Goal: Task Accomplishment & Management: Complete application form

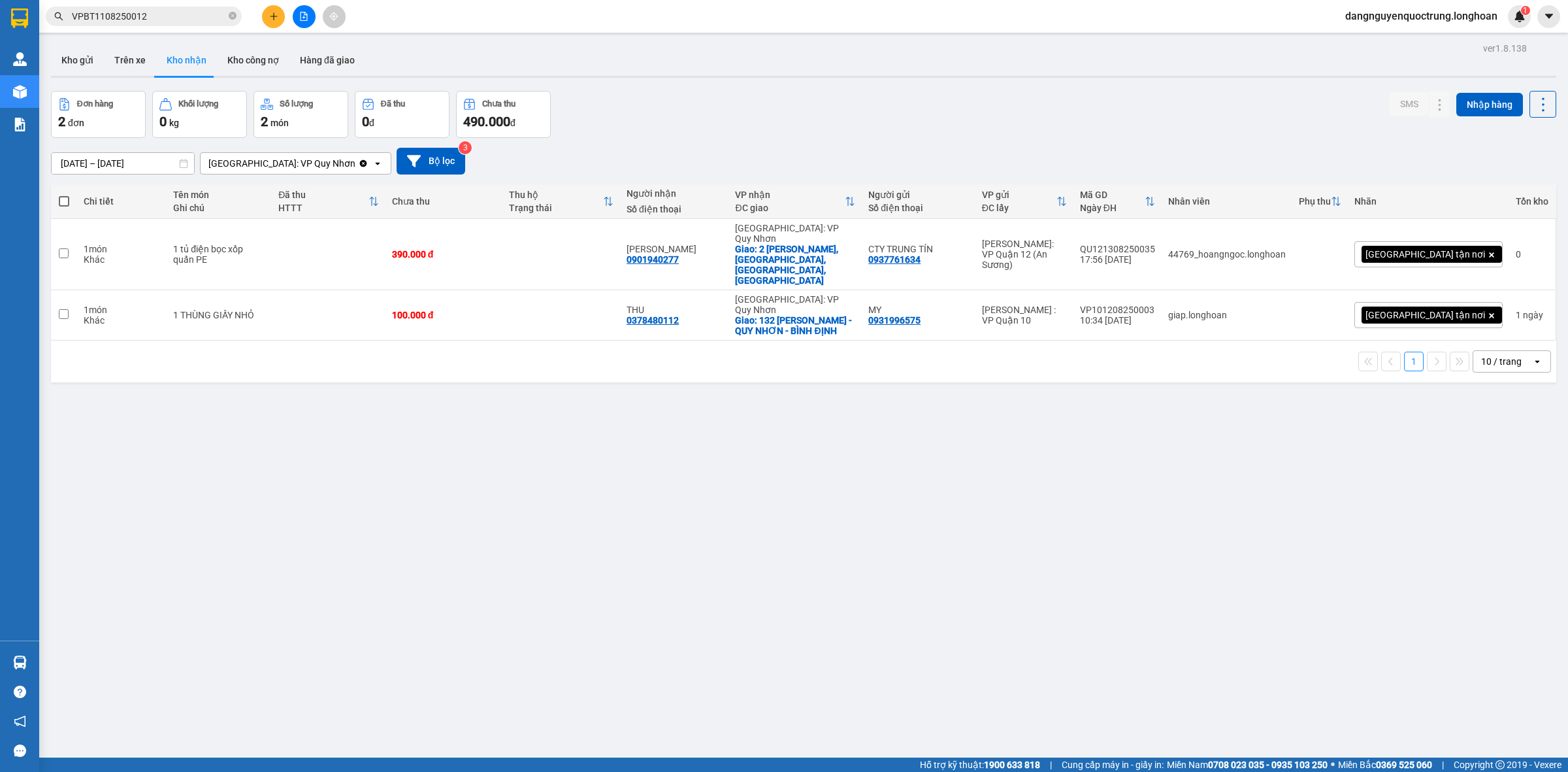
scroll to position [60, 0]
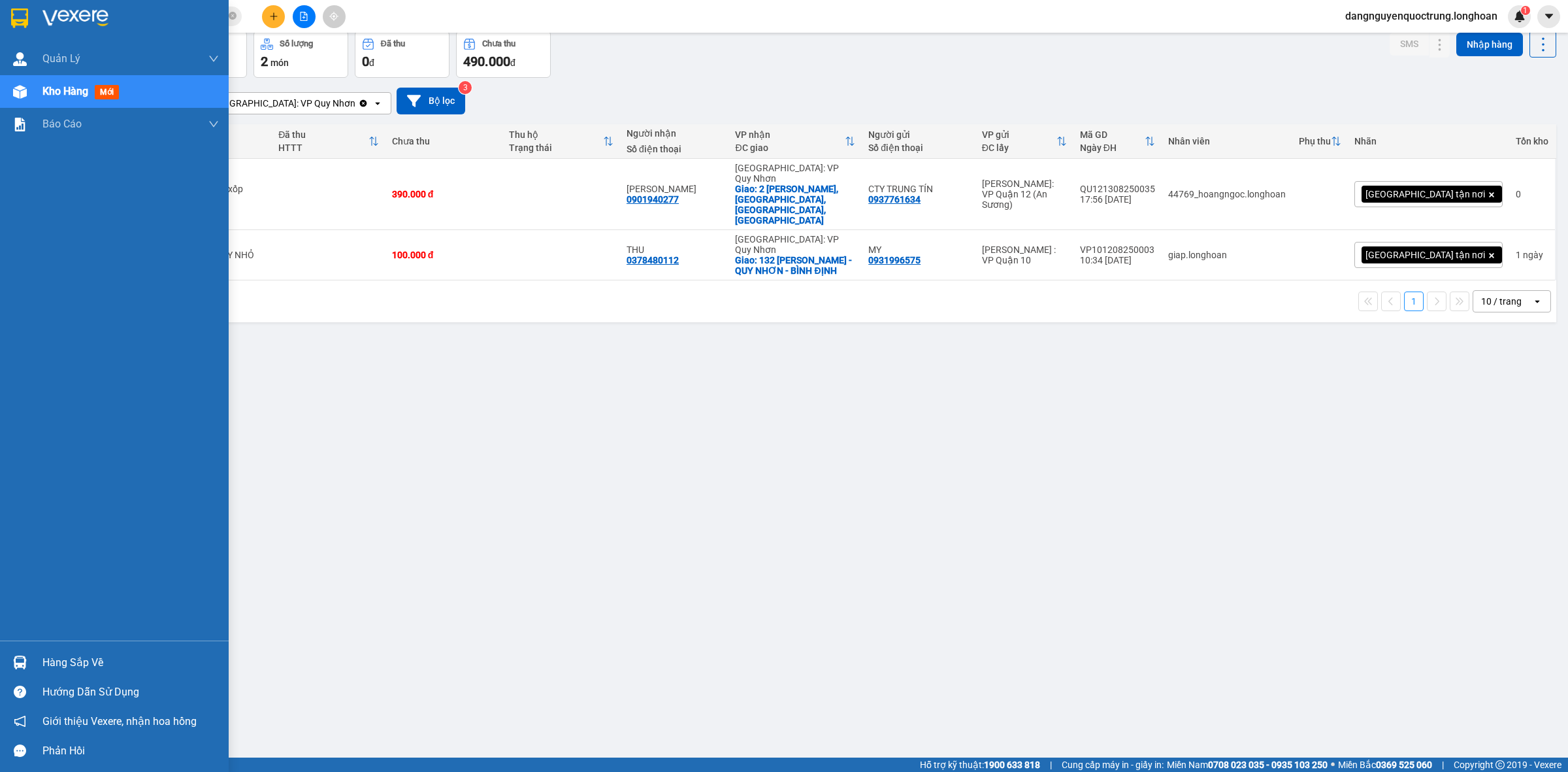
click at [20, 669] on img at bounding box center [20, 663] width 14 height 14
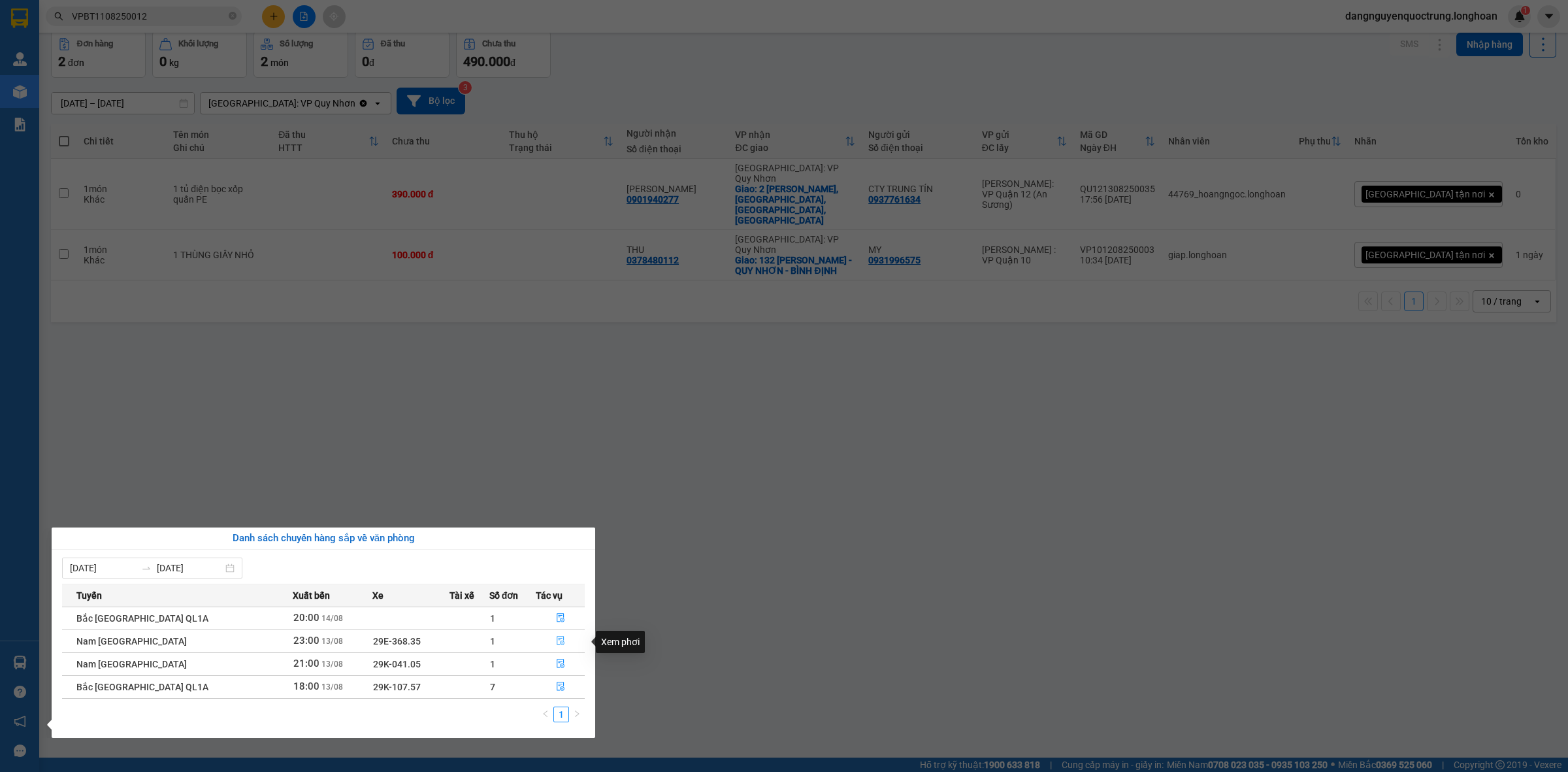
click at [550, 640] on button "button" at bounding box center [561, 641] width 48 height 21
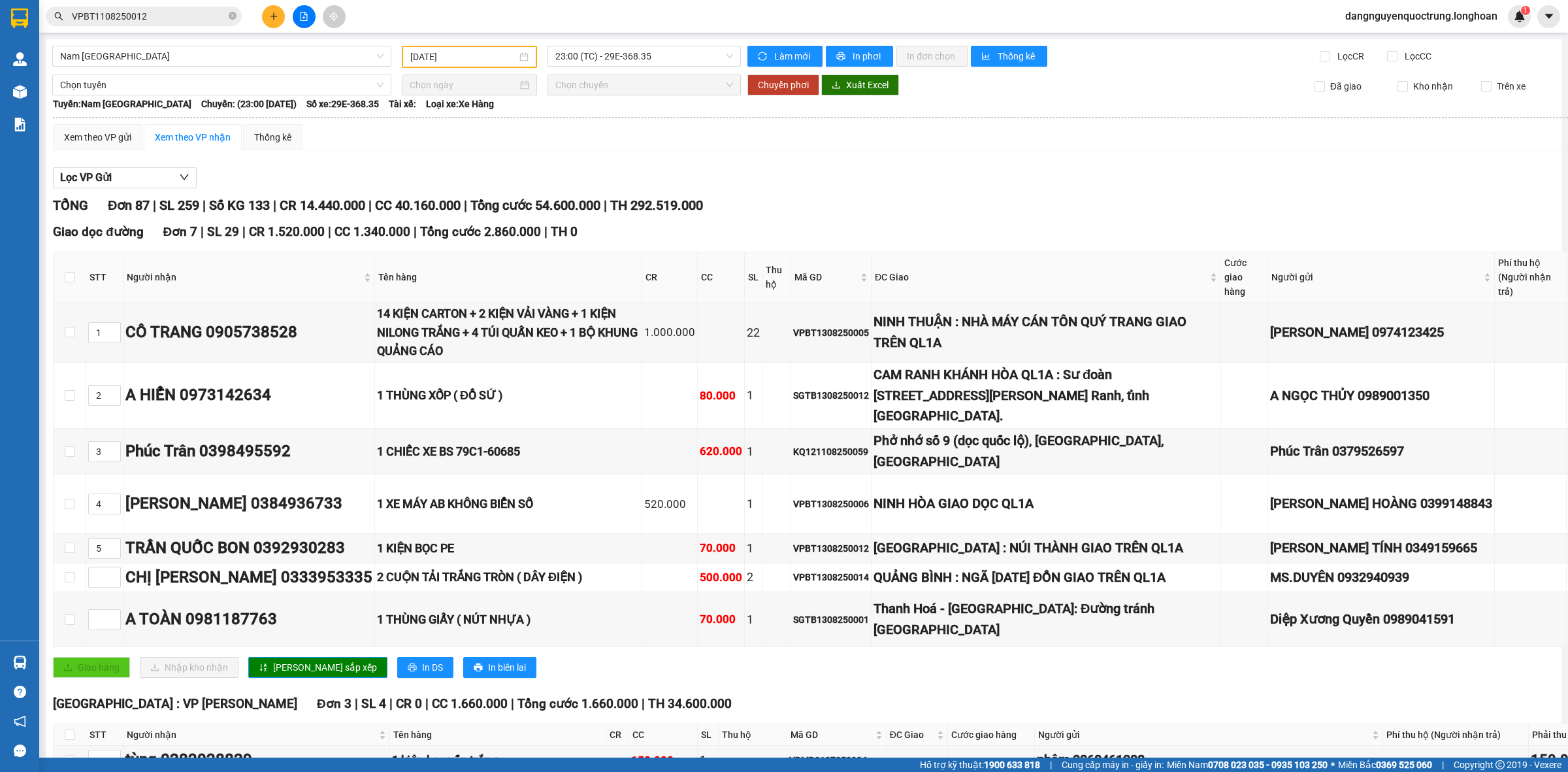
click at [273, 13] on icon "plus" at bounding box center [273, 15] width 1 height 7
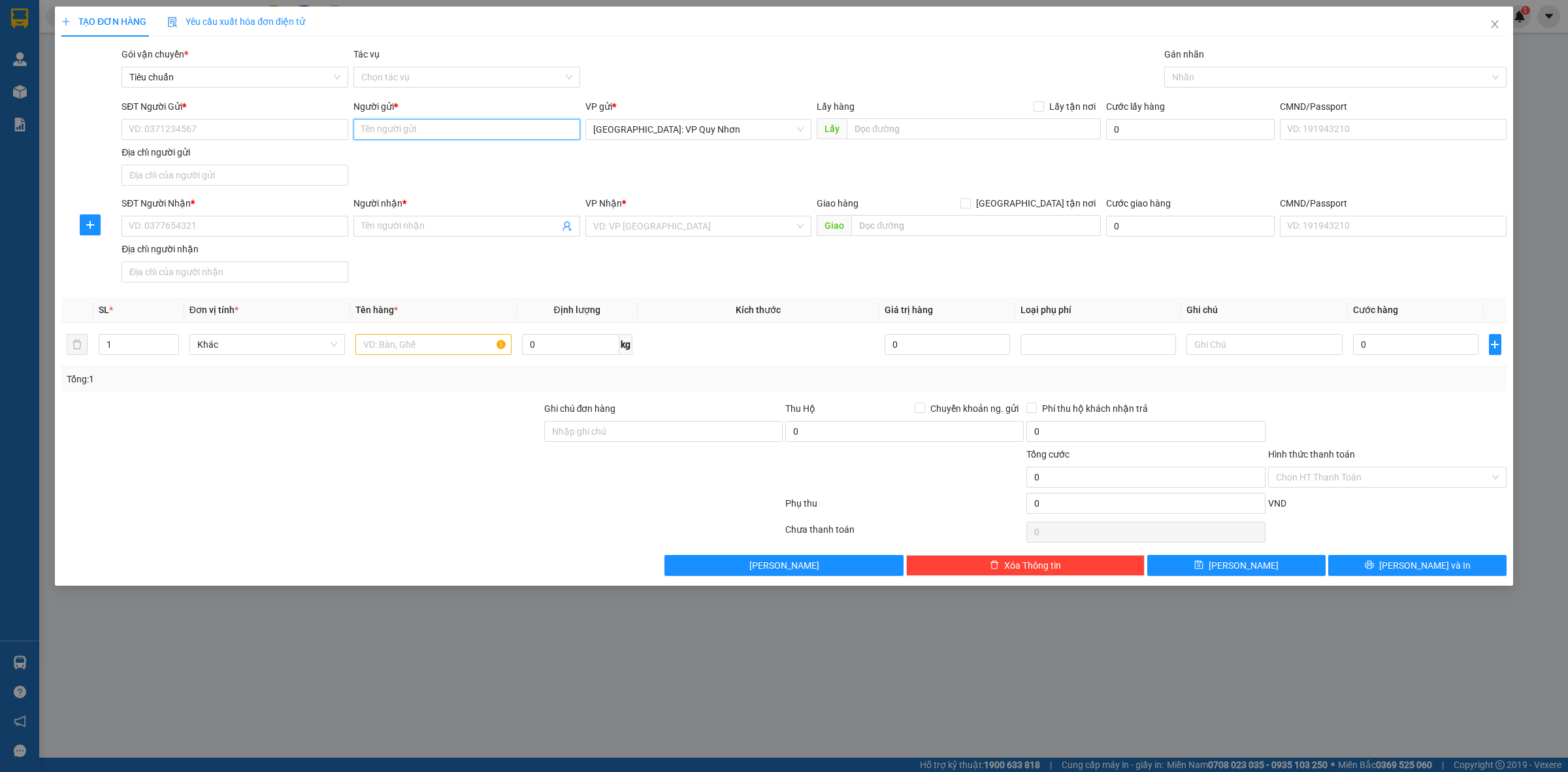
click at [453, 125] on input "Người gửi *" at bounding box center [466, 129] width 227 height 21
type input "Trung"
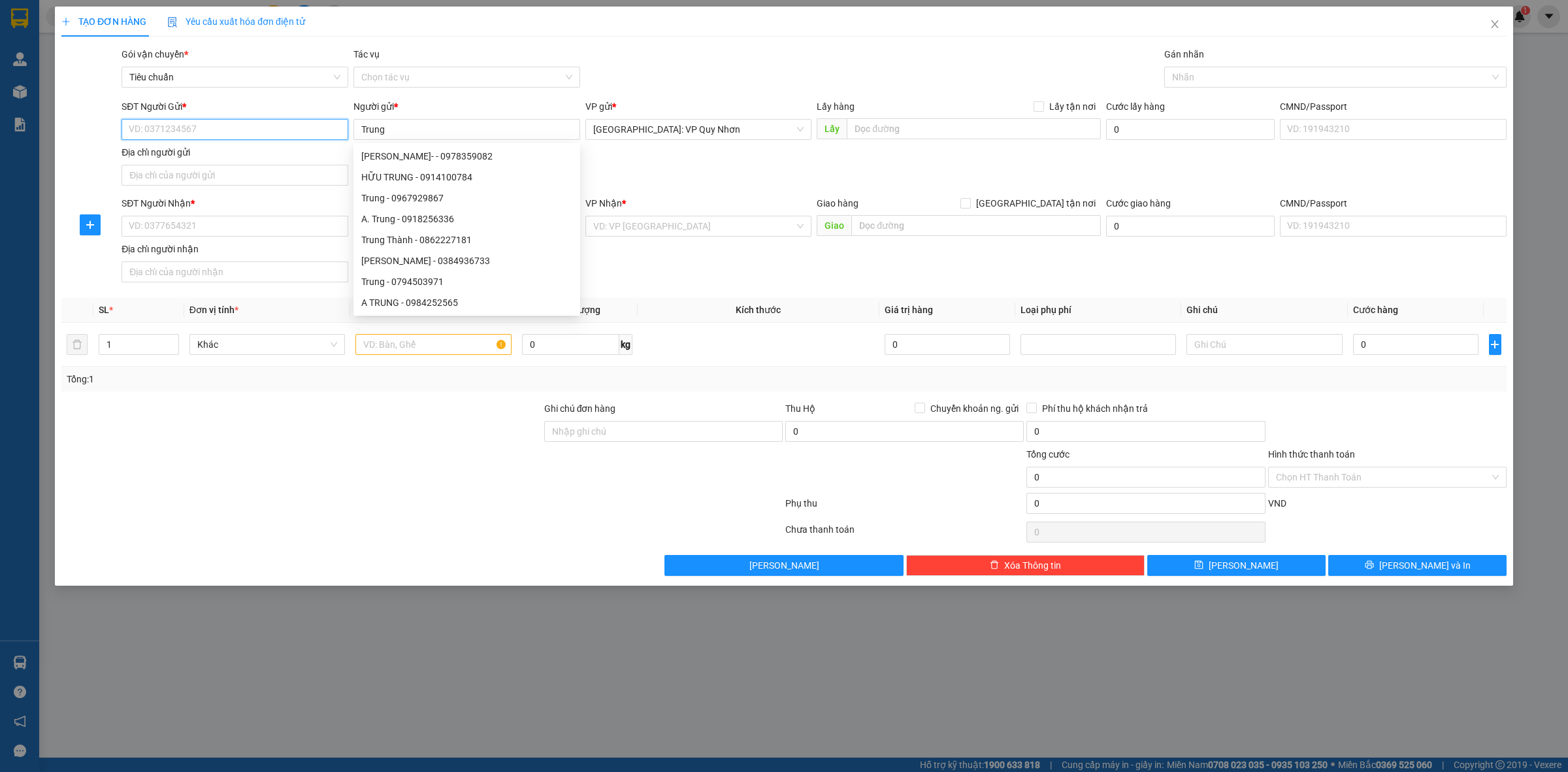
click at [268, 129] on input "SĐT Người Gửi *" at bounding box center [234, 129] width 227 height 21
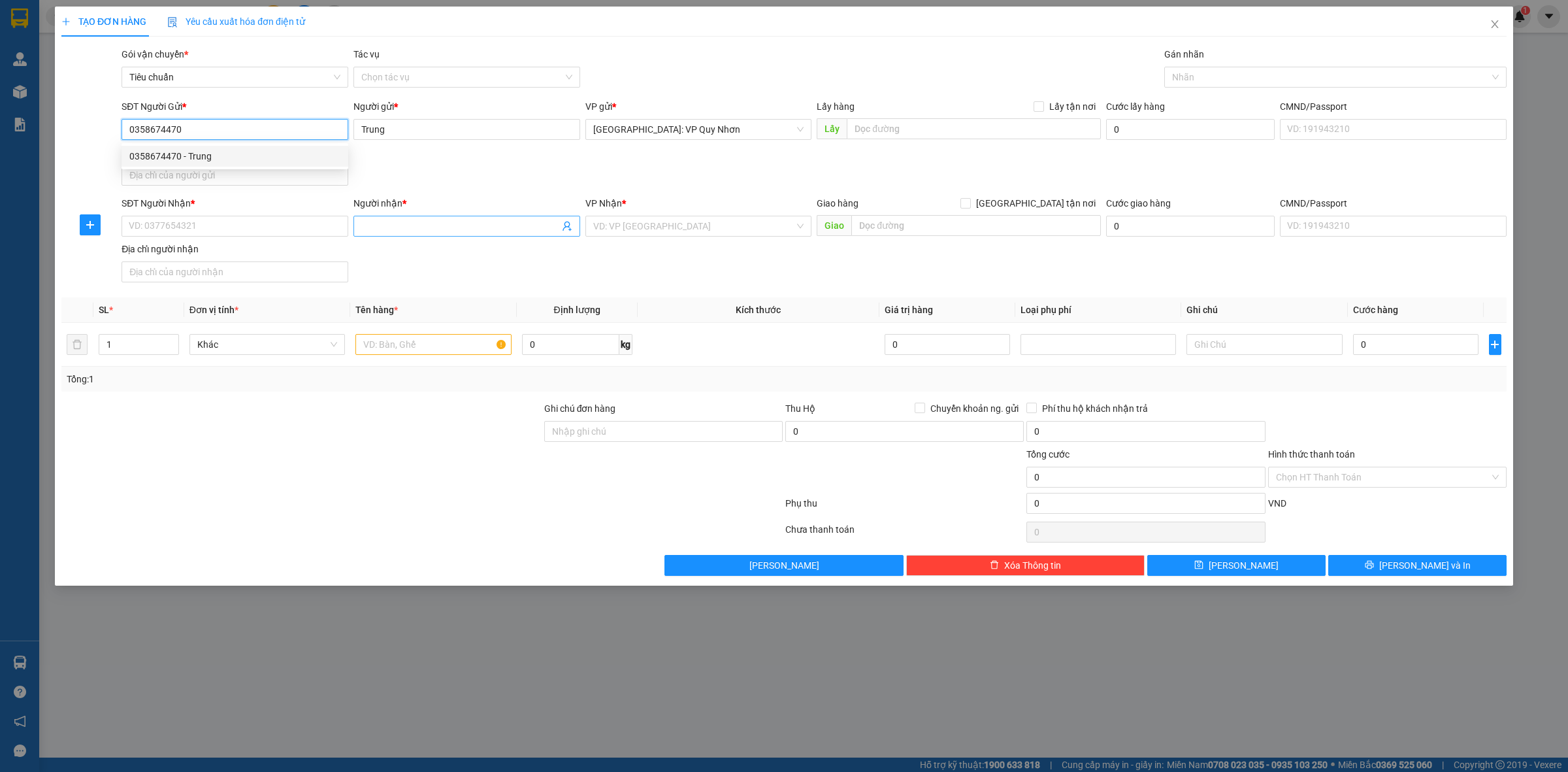
type input "0358674470"
click at [428, 227] on input "Người nhận *" at bounding box center [460, 226] width 198 height 15
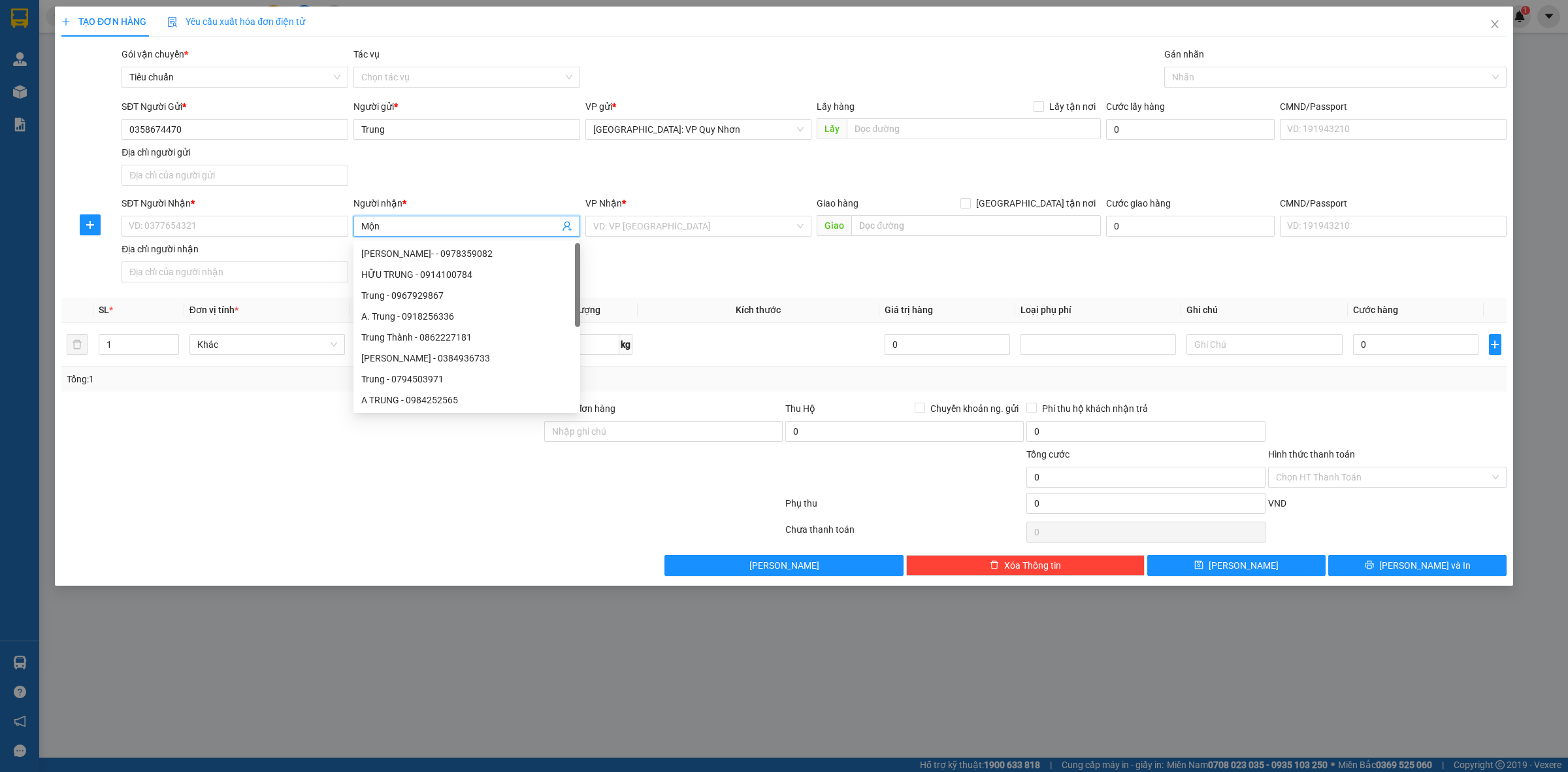
type input "Mộng"
click at [465, 294] on div "Mộng - 0966717697" at bounding box center [466, 295] width 211 height 15
type input "0966717697"
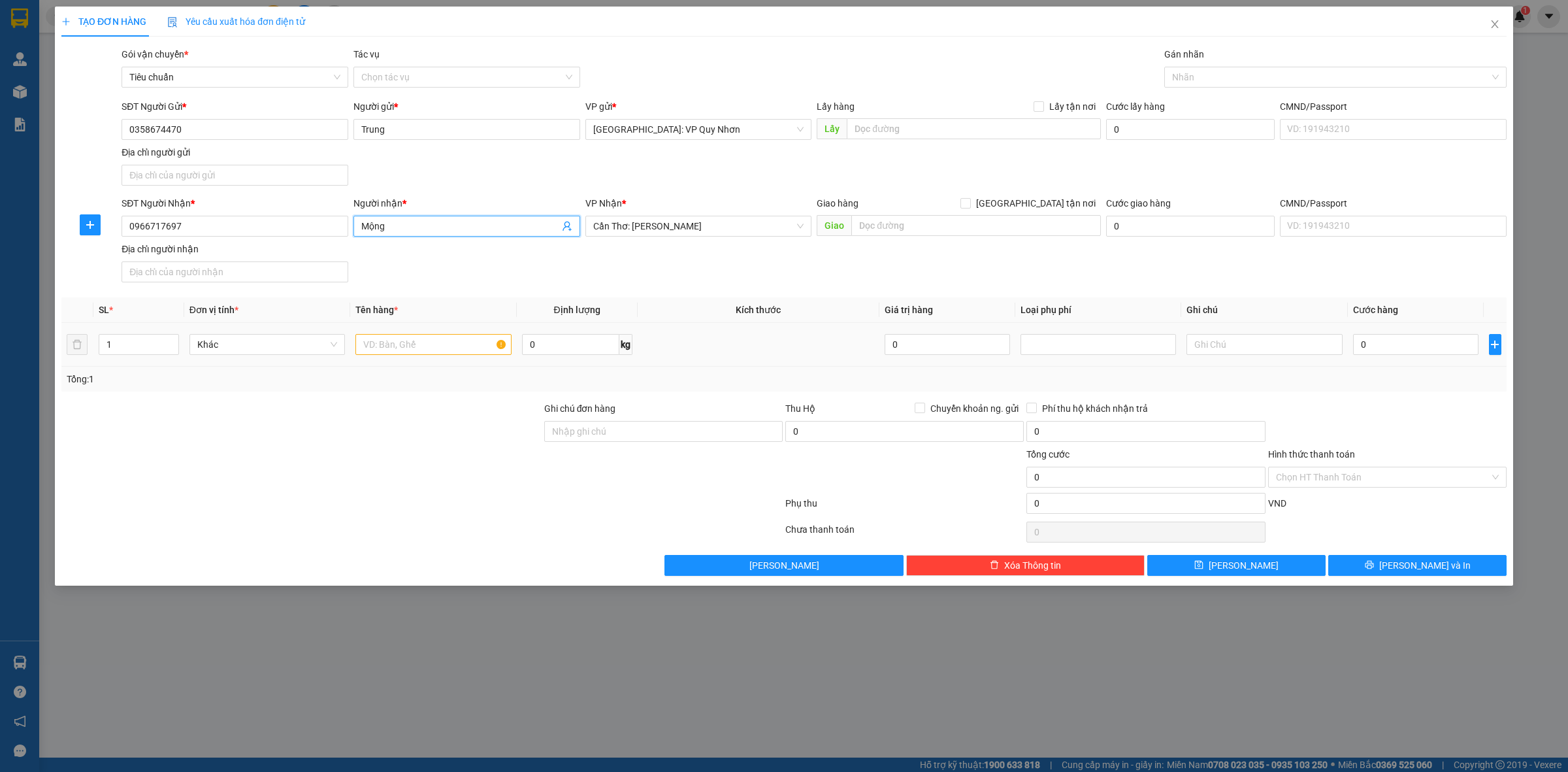
type input "Mộng"
click at [394, 345] on input "text" at bounding box center [433, 344] width 155 height 21
type input "1 tệp tài liệu"
click at [1399, 348] on input "0" at bounding box center [1416, 344] width 125 height 21
type input "1"
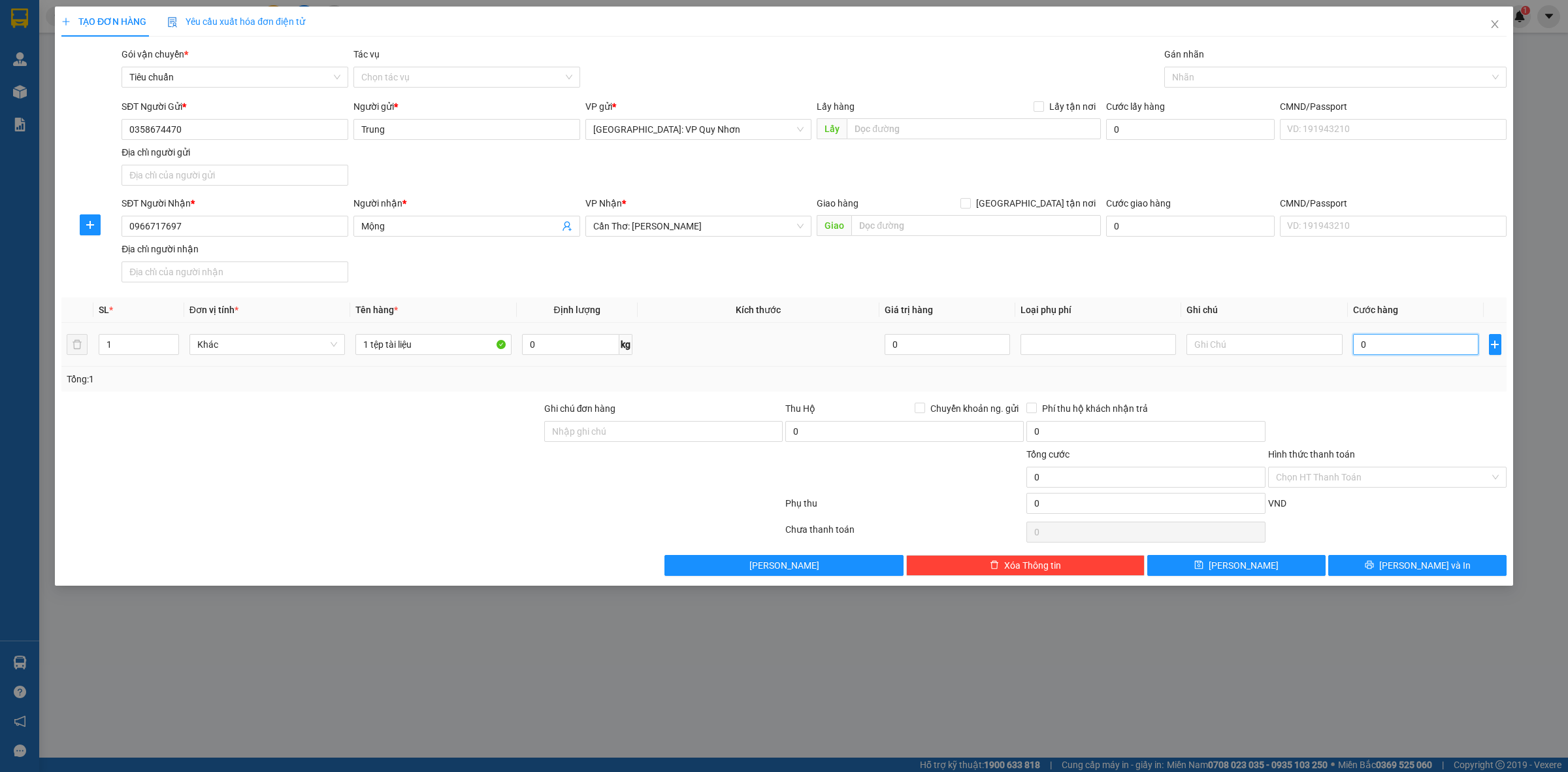
type input "1"
type input "10"
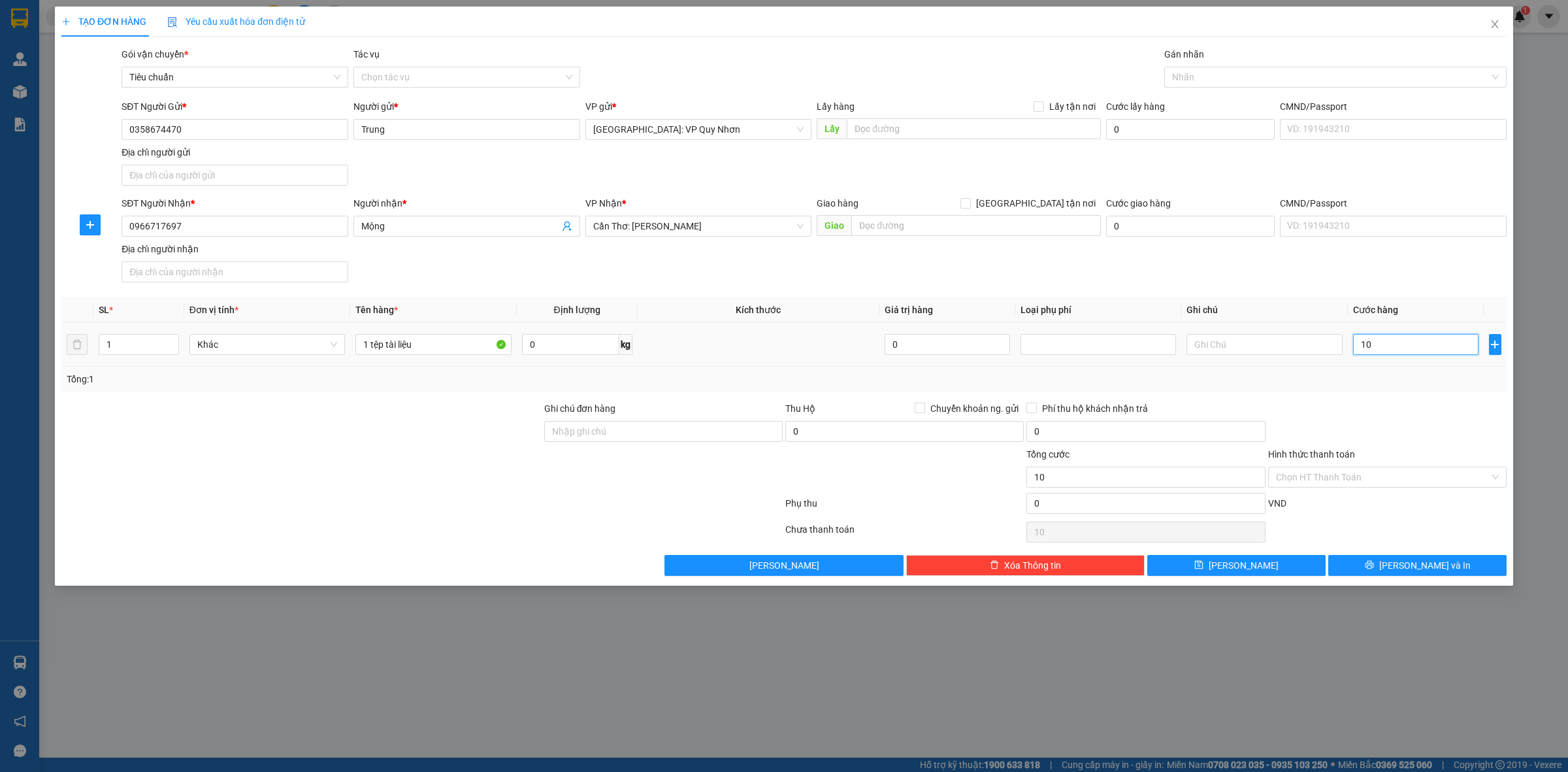
type input "100"
type input "1.000"
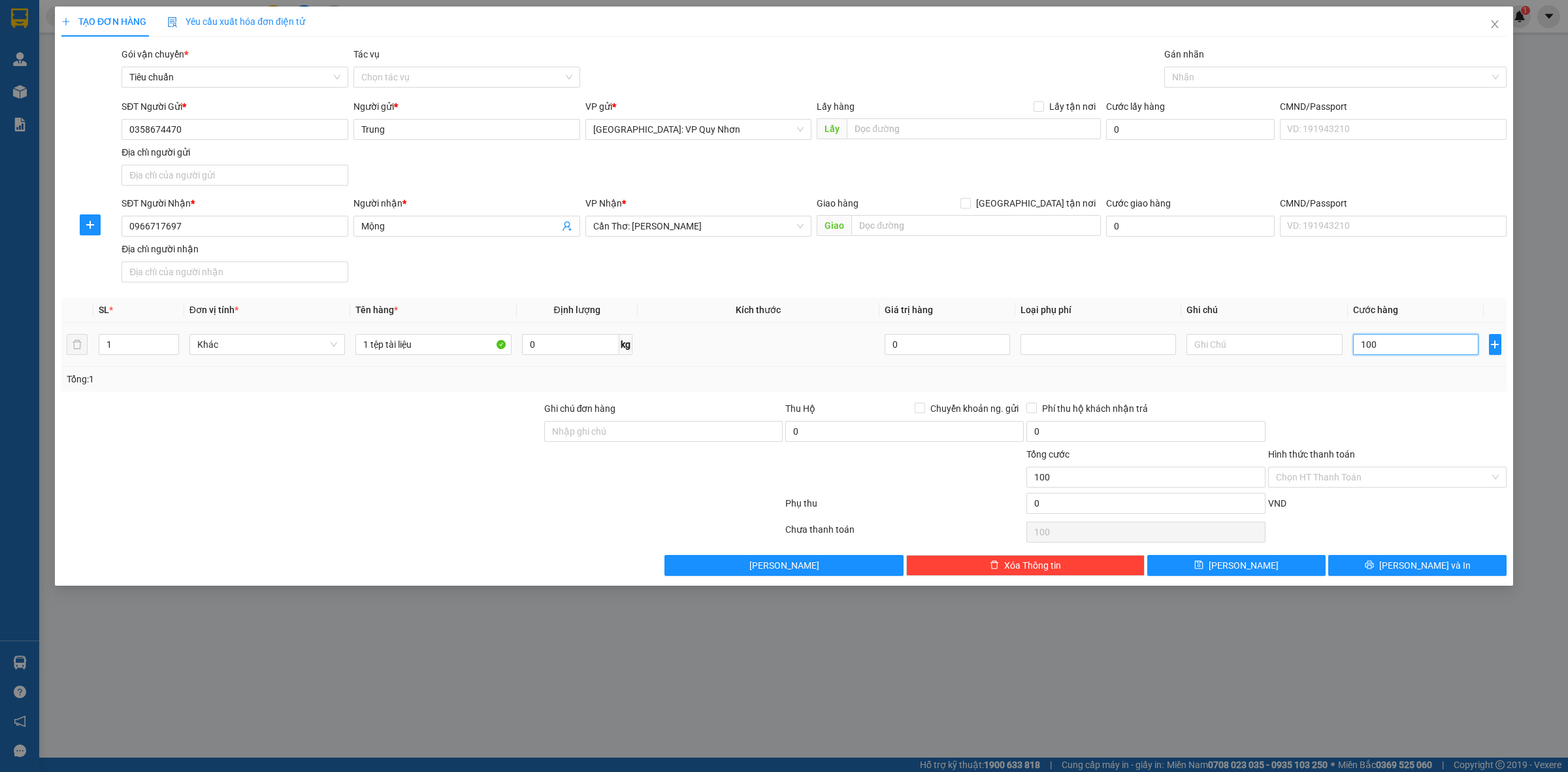
type input "1.000"
type input "1.000.000"
click at [970, 206] on input "[GEOGRAPHIC_DATA] tận nơi" at bounding box center [965, 203] width 9 height 9
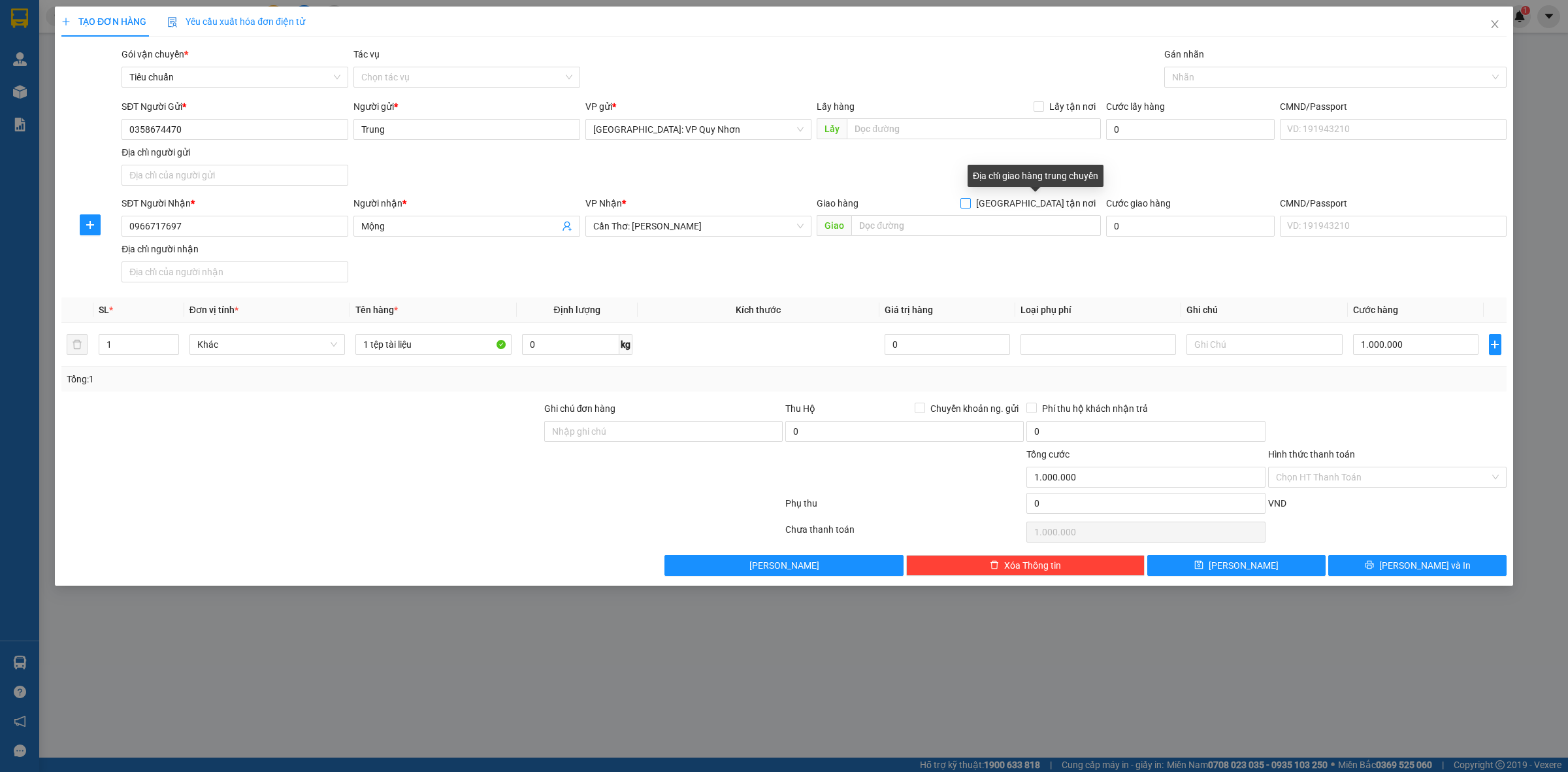
checkbox input "true"
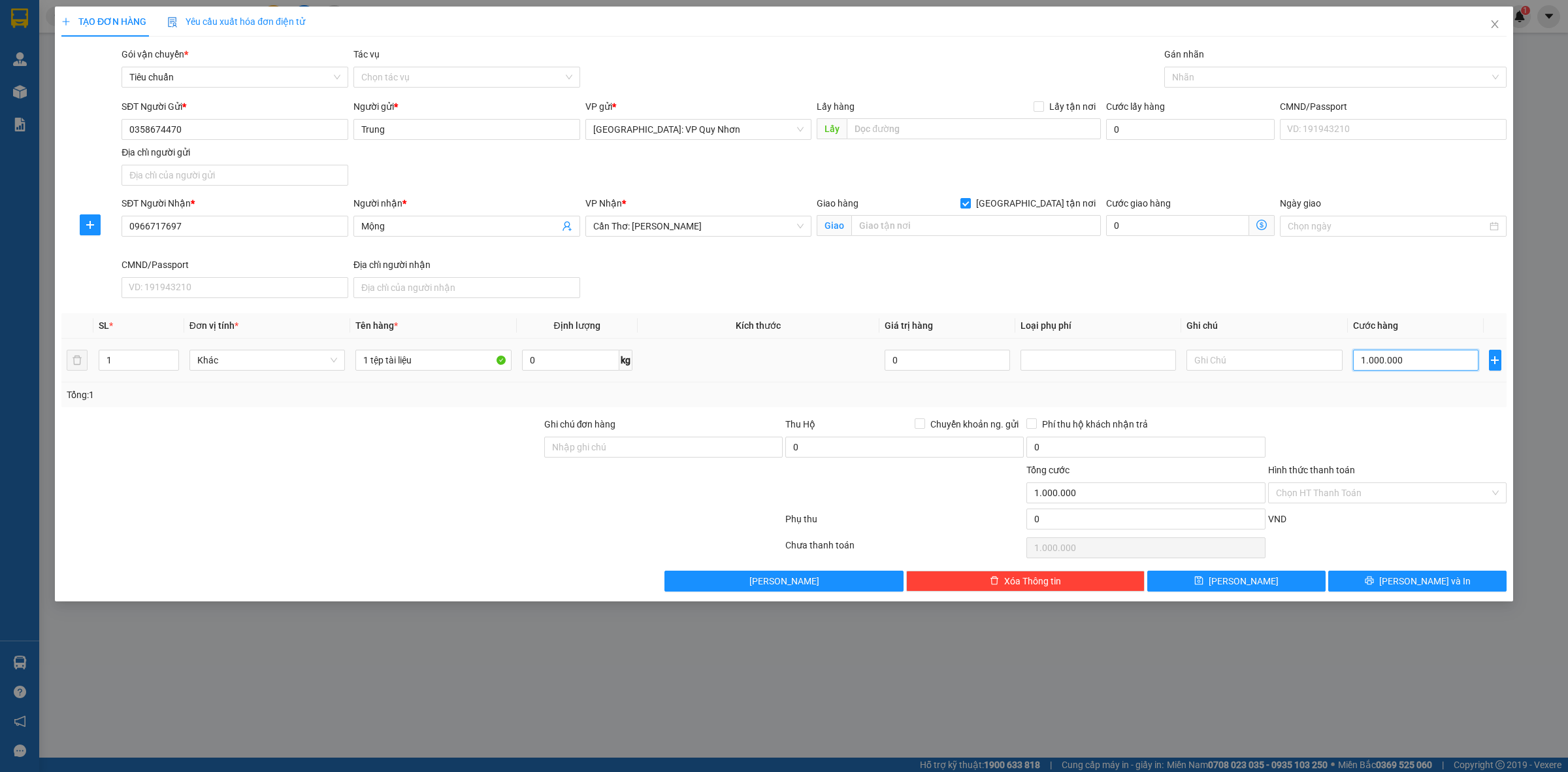
click at [1419, 354] on input "1.000.000" at bounding box center [1416, 360] width 125 height 21
type input "100.000"
type input "10.000"
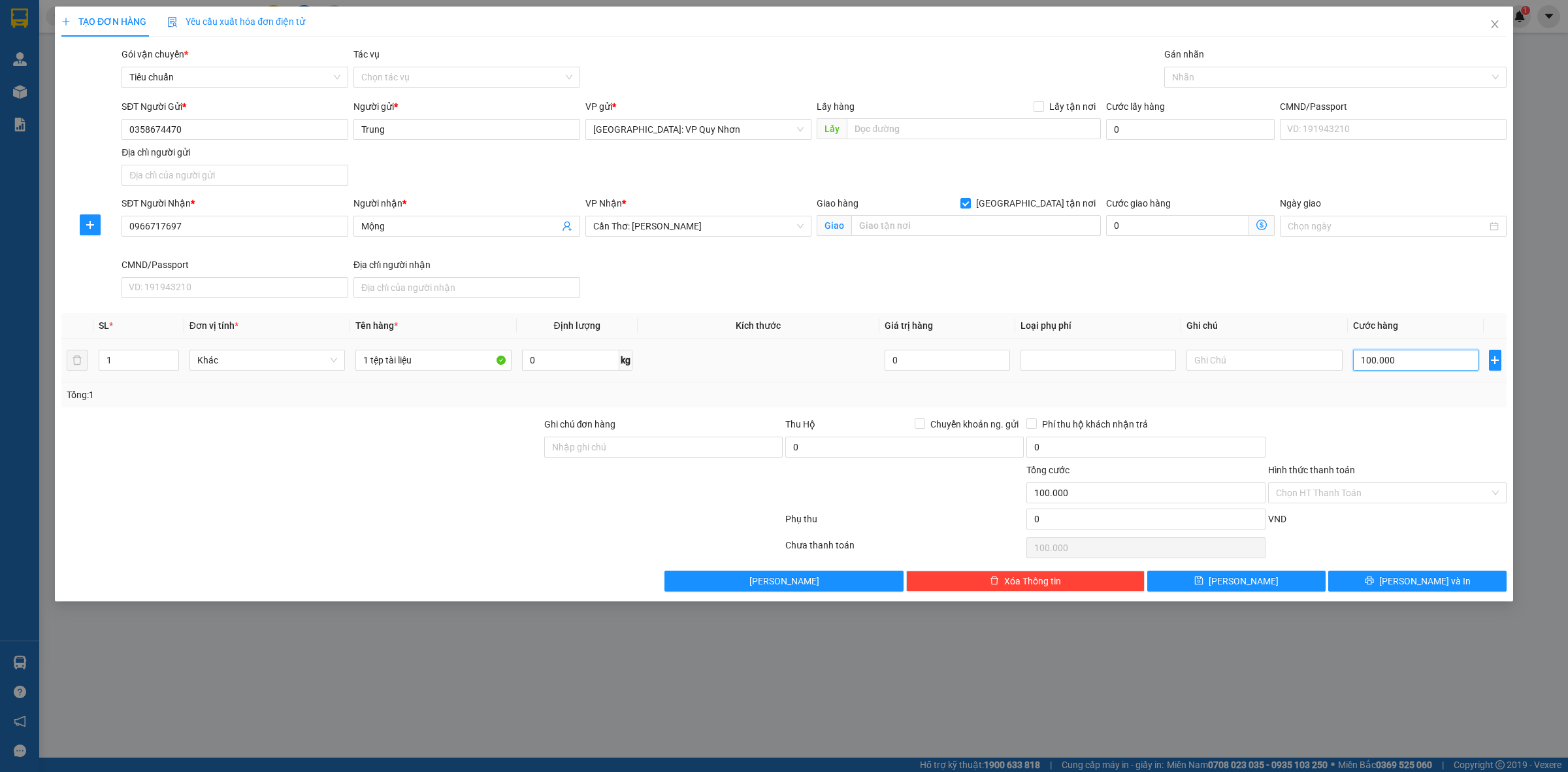
type input "10.000"
type input "1.000"
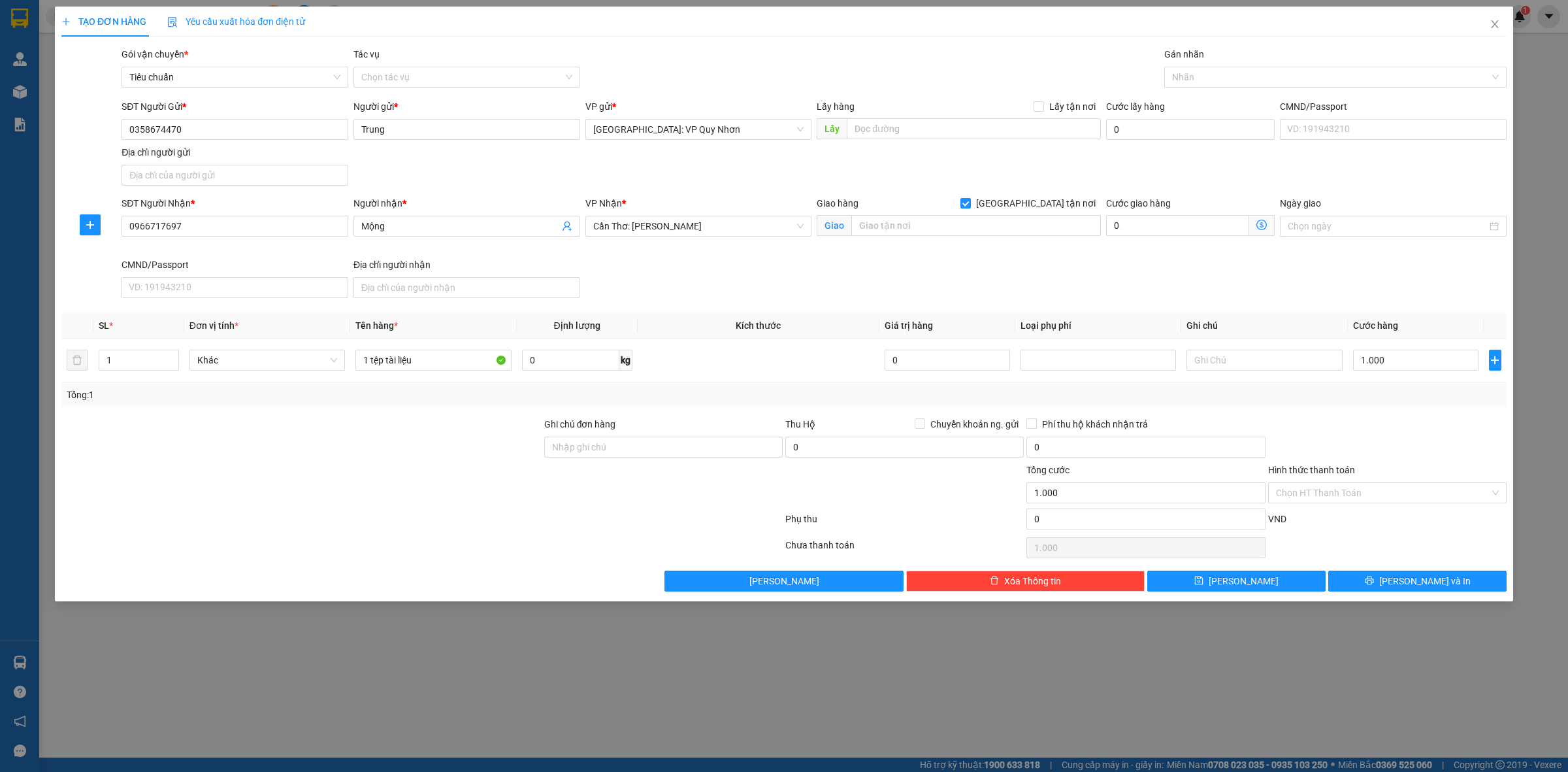
type input "1.000.000"
click at [1399, 542] on div "Chọn HT Thanh Toán" at bounding box center [1388, 548] width 241 height 26
click at [1409, 354] on input "1.000.000" at bounding box center [1416, 360] width 125 height 21
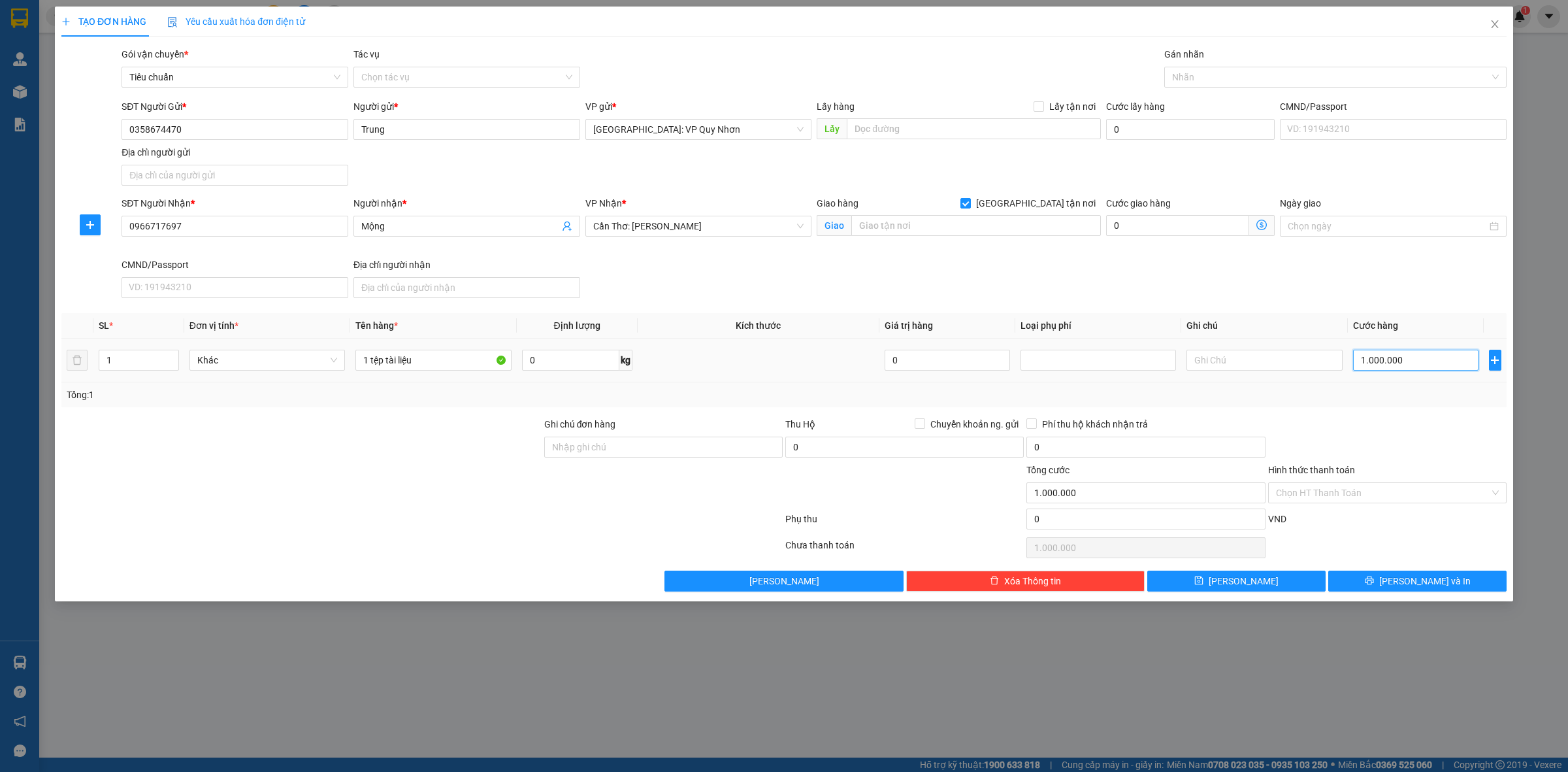
type input "1"
type input "1.000"
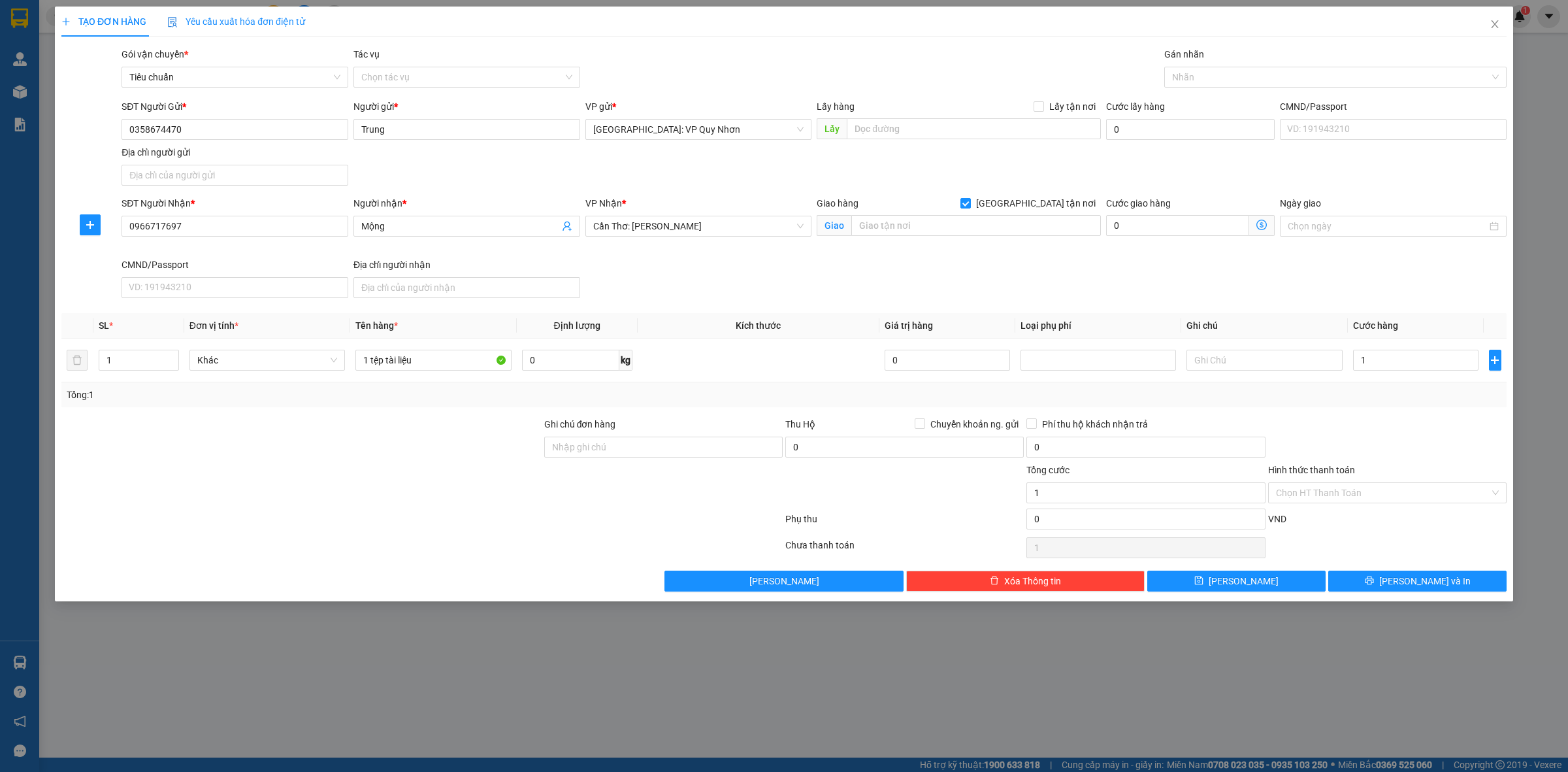
type input "1.000"
click at [1370, 542] on div "Chọn HT Thanh Toán" at bounding box center [1388, 548] width 241 height 26
click at [1432, 581] on span "[PERSON_NAME] và In" at bounding box center [1425, 581] width 91 height 15
click at [970, 200] on input "[GEOGRAPHIC_DATA] tận nơi" at bounding box center [965, 203] width 9 height 9
checkbox input "false"
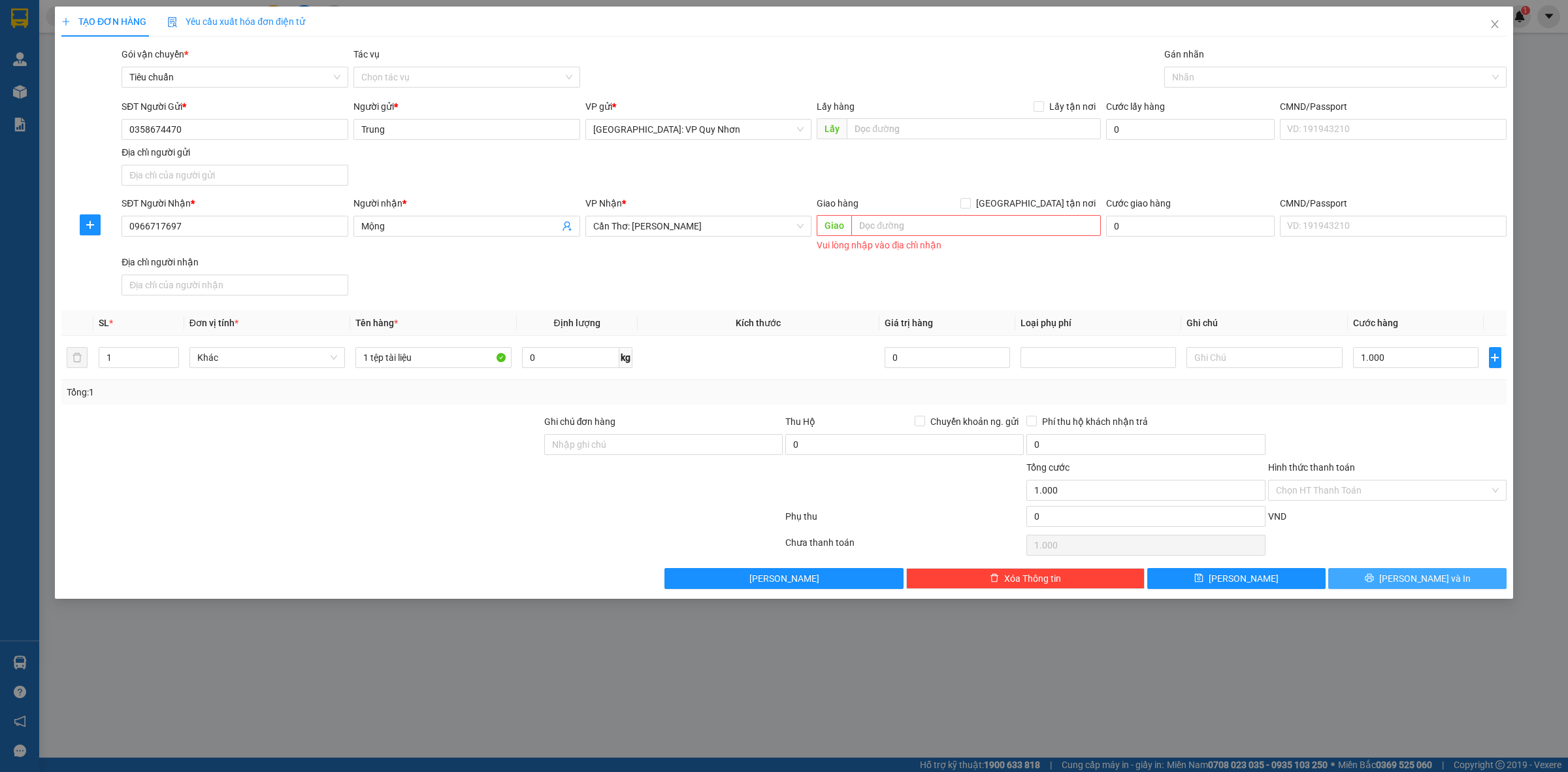
click at [1427, 581] on span "[PERSON_NAME] và In" at bounding box center [1425, 579] width 91 height 15
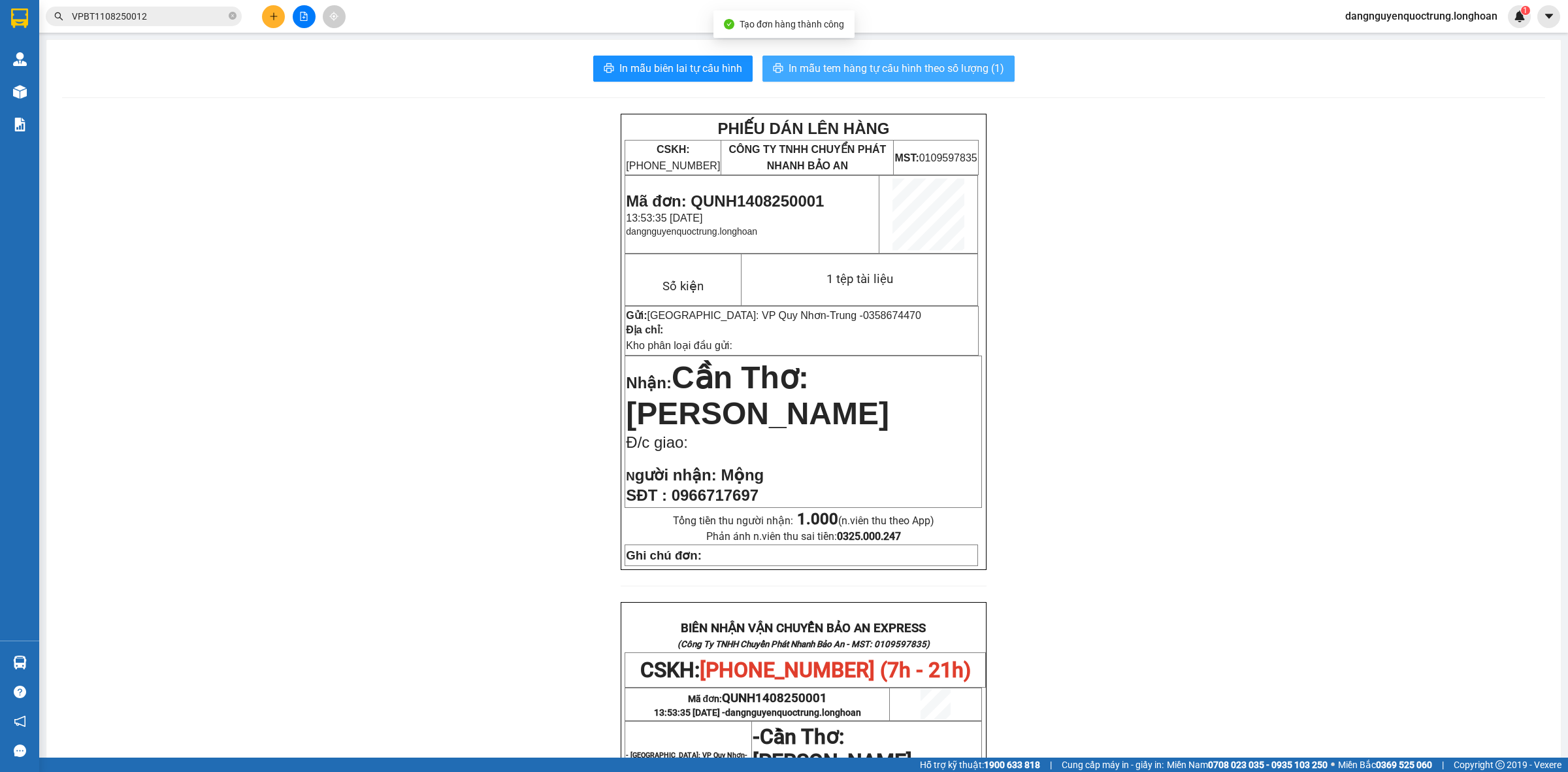
click at [850, 57] on button "In mẫu tem hàng tự cấu hình theo số lượng (1)" at bounding box center [888, 69] width 252 height 26
click at [713, 70] on span "In mẫu biên lai tự cấu hình" at bounding box center [680, 68] width 123 height 16
click at [868, 79] on button "In mẫu tem hàng tự cấu hình theo số lượng (1)" at bounding box center [888, 69] width 252 height 26
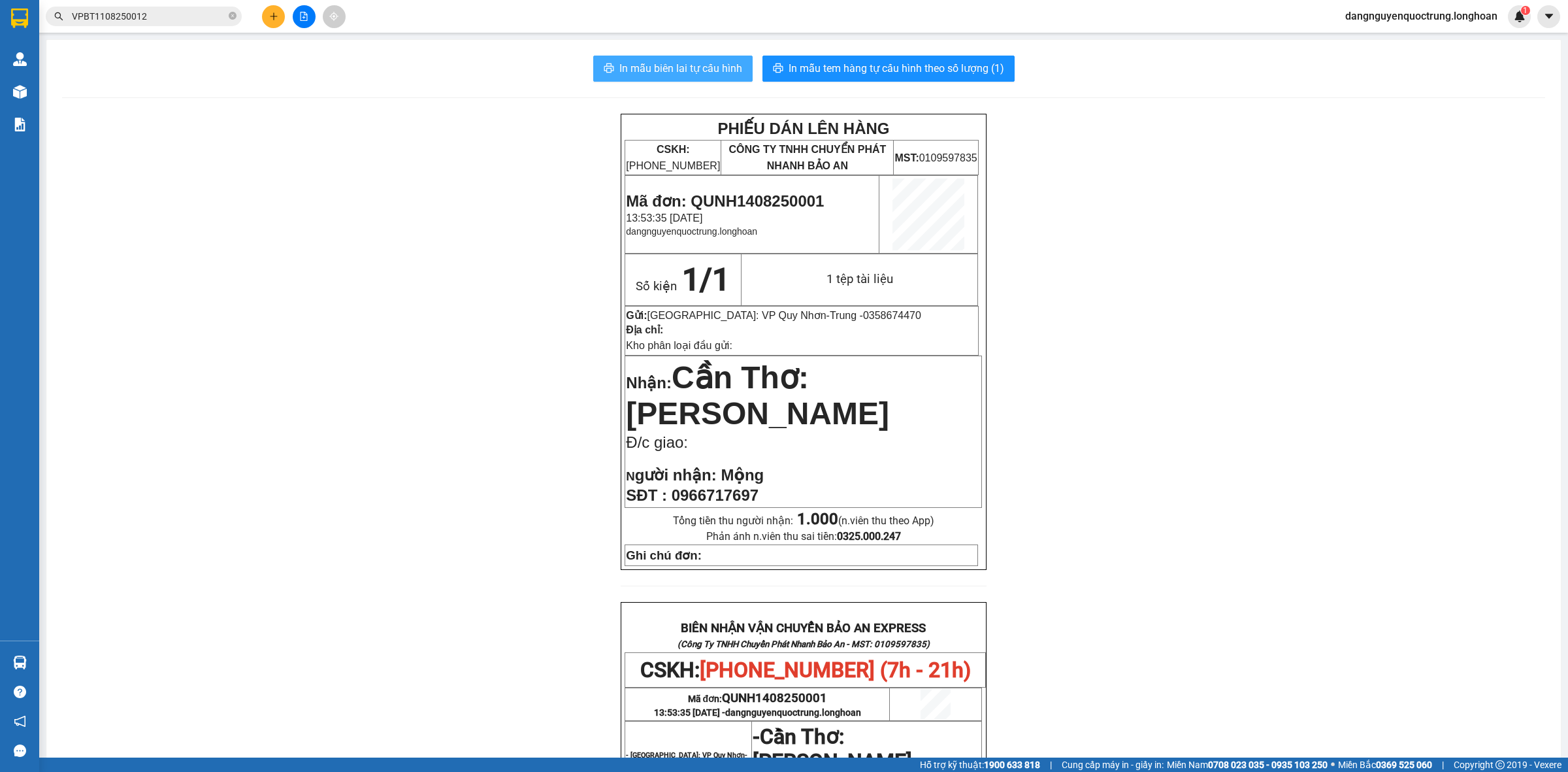
click at [678, 79] on button "In mẫu biên lai tự cấu hình" at bounding box center [673, 69] width 159 height 26
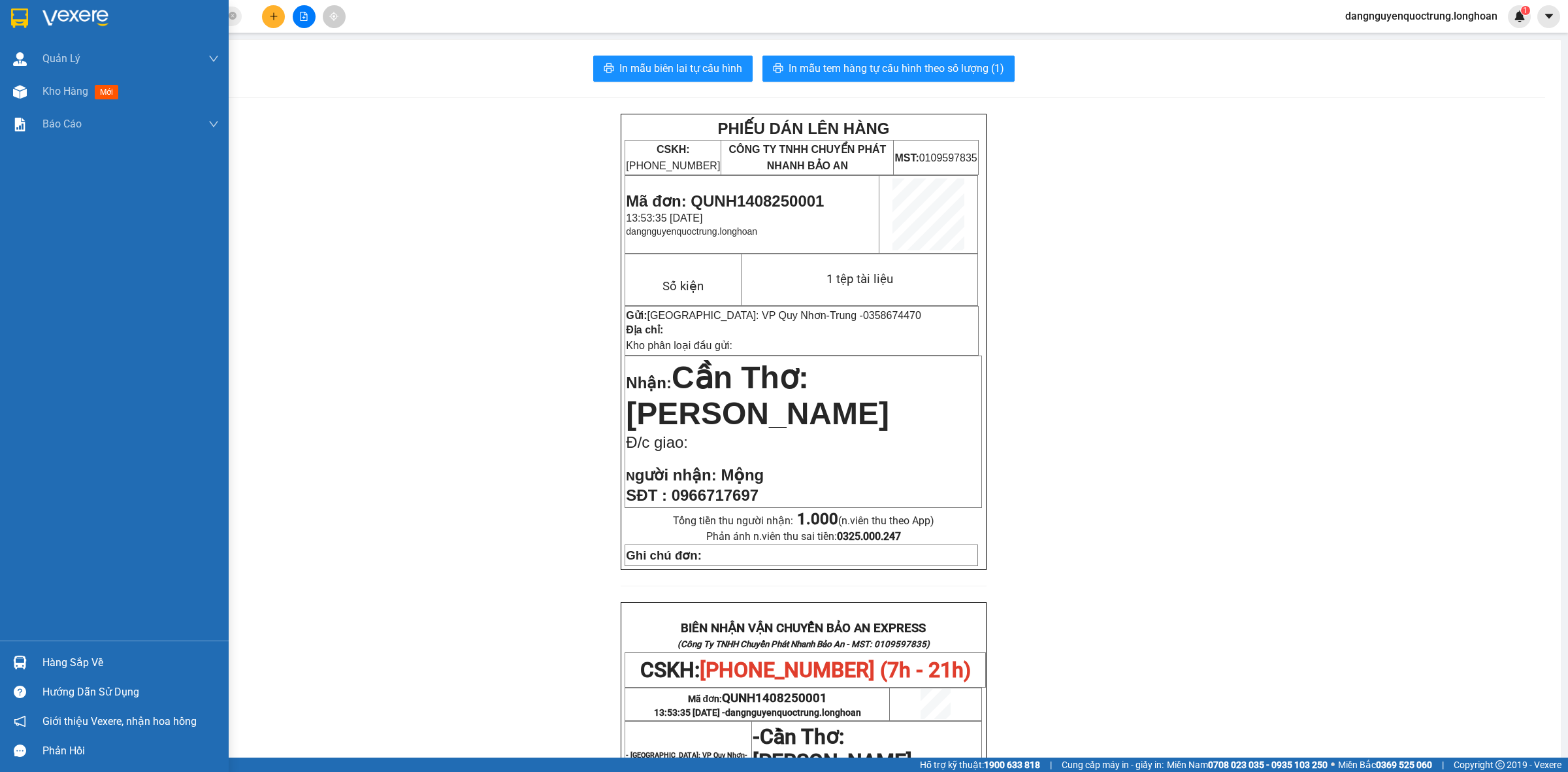
click at [28, 10] on div at bounding box center [20, 18] width 23 height 23
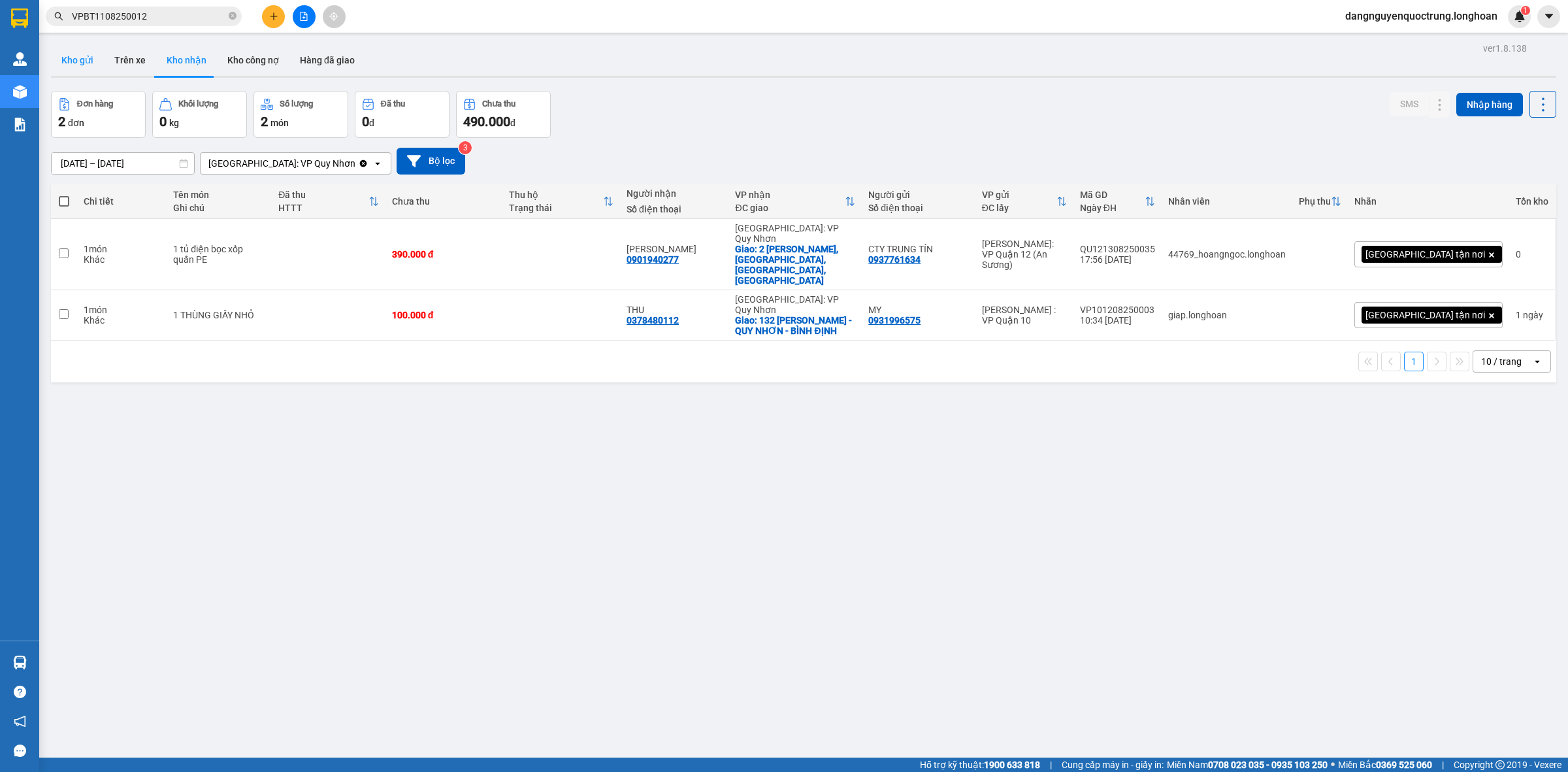
click at [82, 63] on button "Kho gửi" at bounding box center [77, 60] width 53 height 32
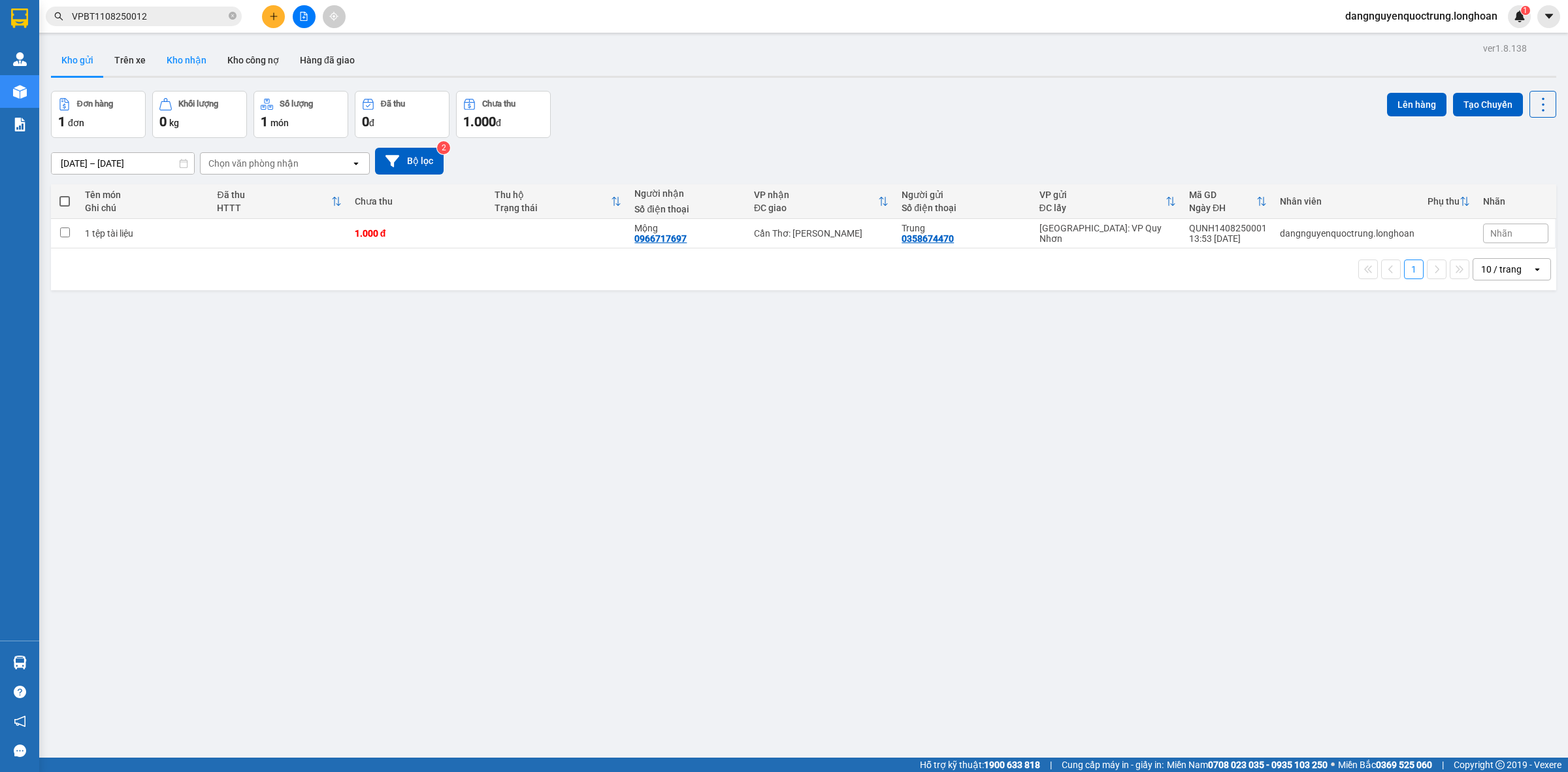
click at [196, 57] on button "Kho nhận" at bounding box center [186, 60] width 61 height 32
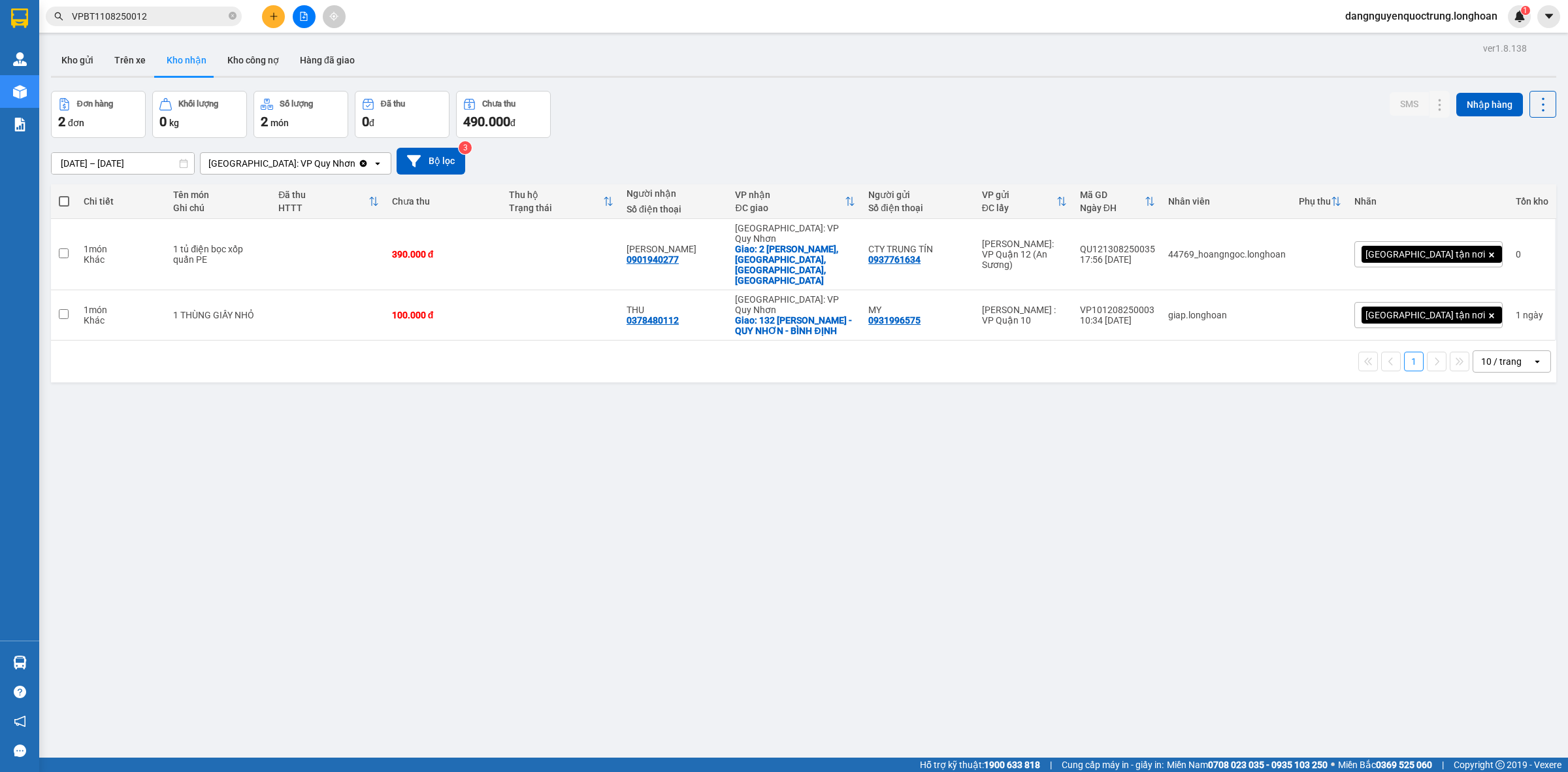
click at [156, 44] on button "Kho nhận" at bounding box center [186, 60] width 61 height 32
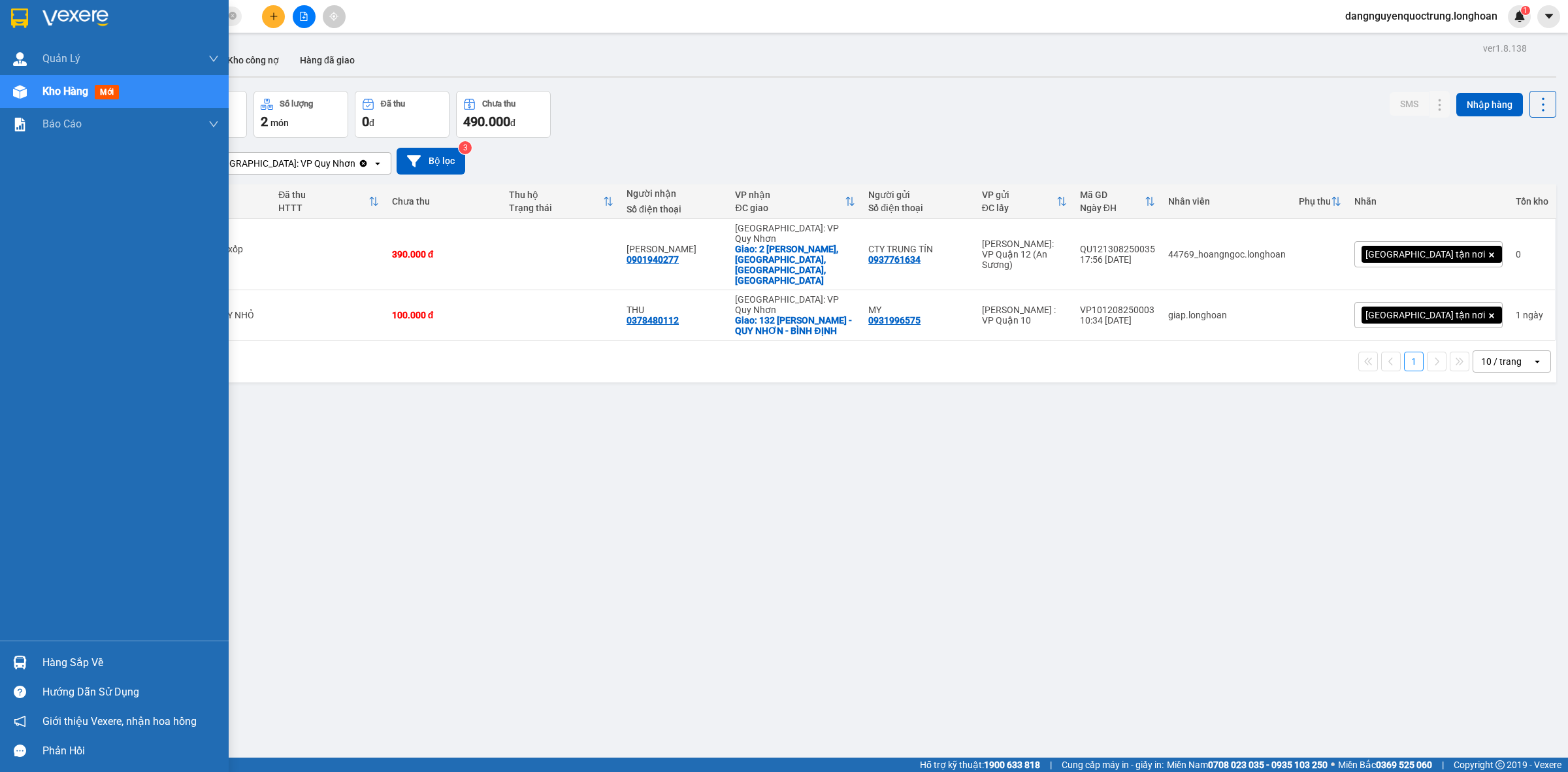
click at [19, 659] on img at bounding box center [20, 663] width 14 height 14
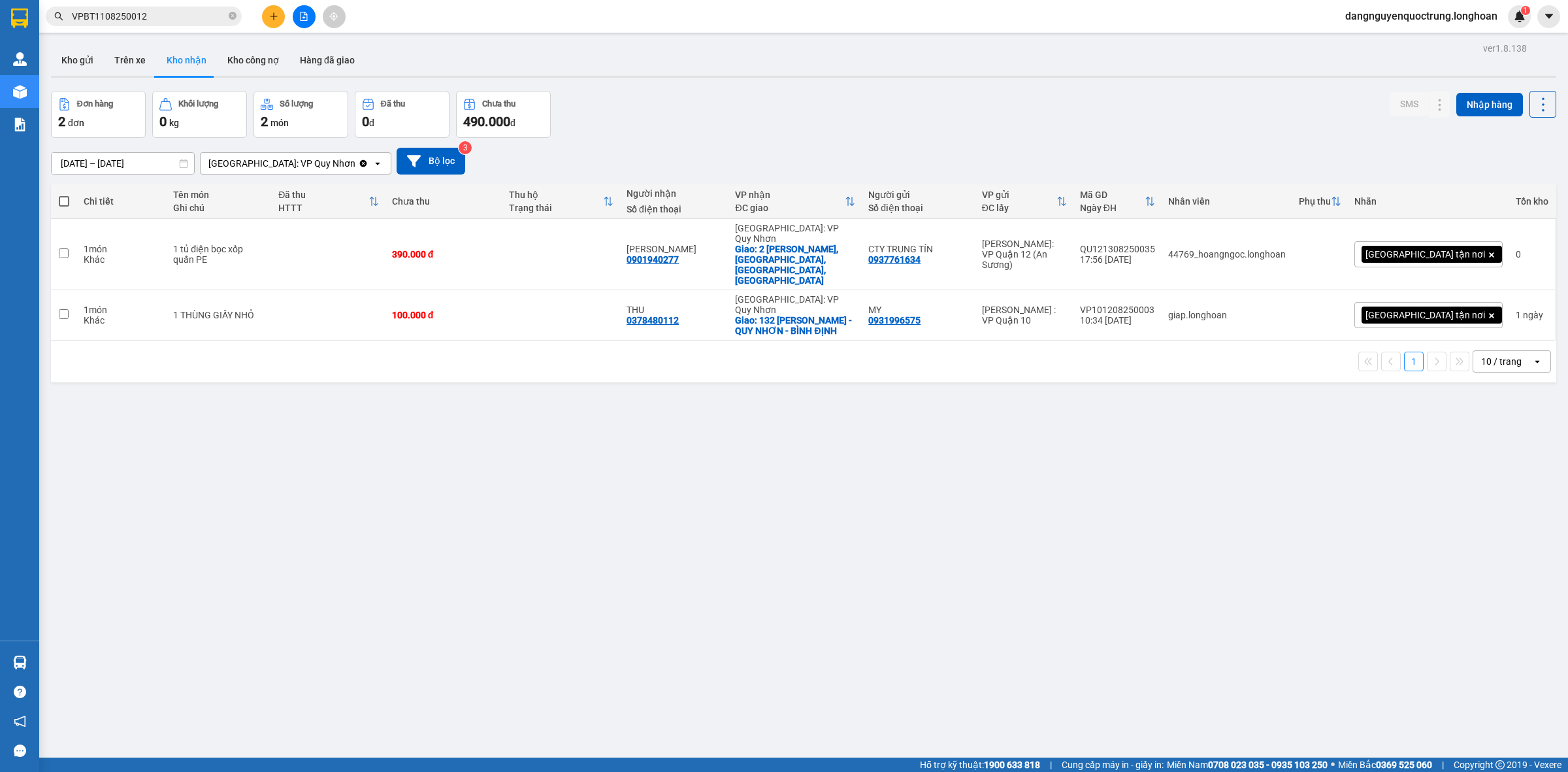
click at [901, 598] on section "Kết quả tìm kiếm ( 1 ) Bộ lọc Mã ĐH Trạng thái Món hàng Thu hộ Tổng cước Chưa c…" at bounding box center [784, 386] width 1568 height 772
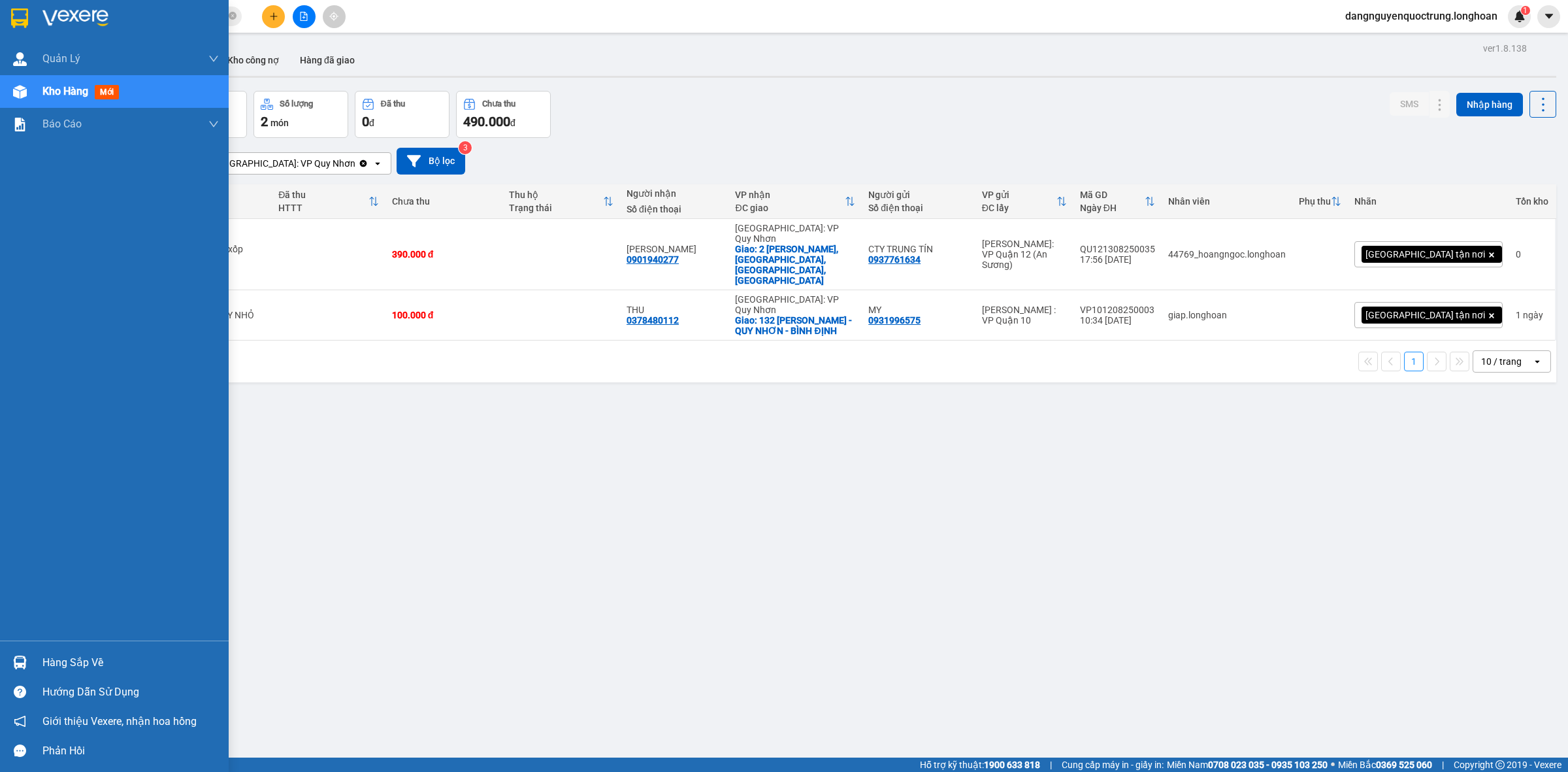
click at [16, 668] on img at bounding box center [20, 663] width 14 height 14
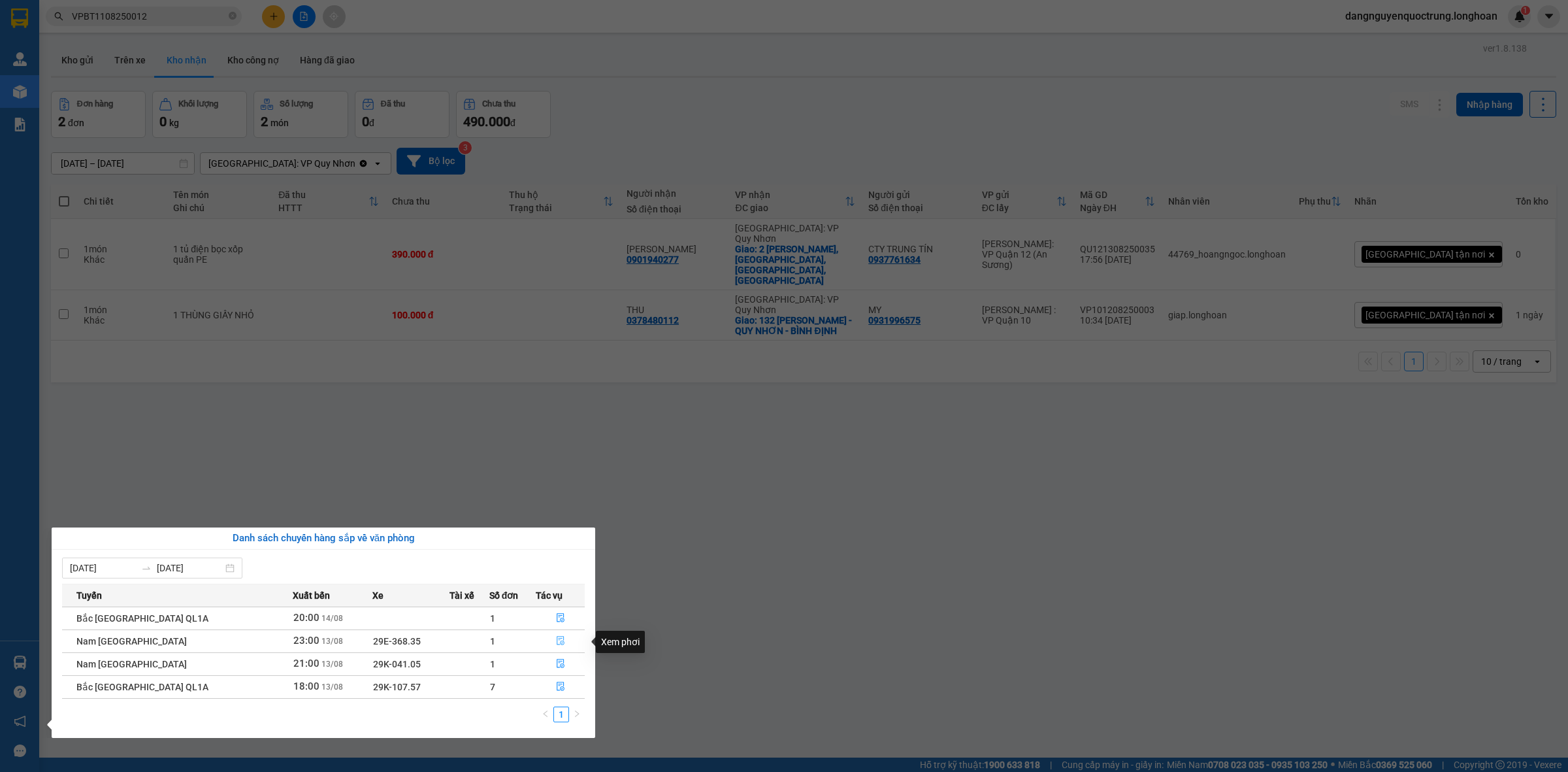
click at [557, 645] on icon "file-done" at bounding box center [561, 640] width 8 height 9
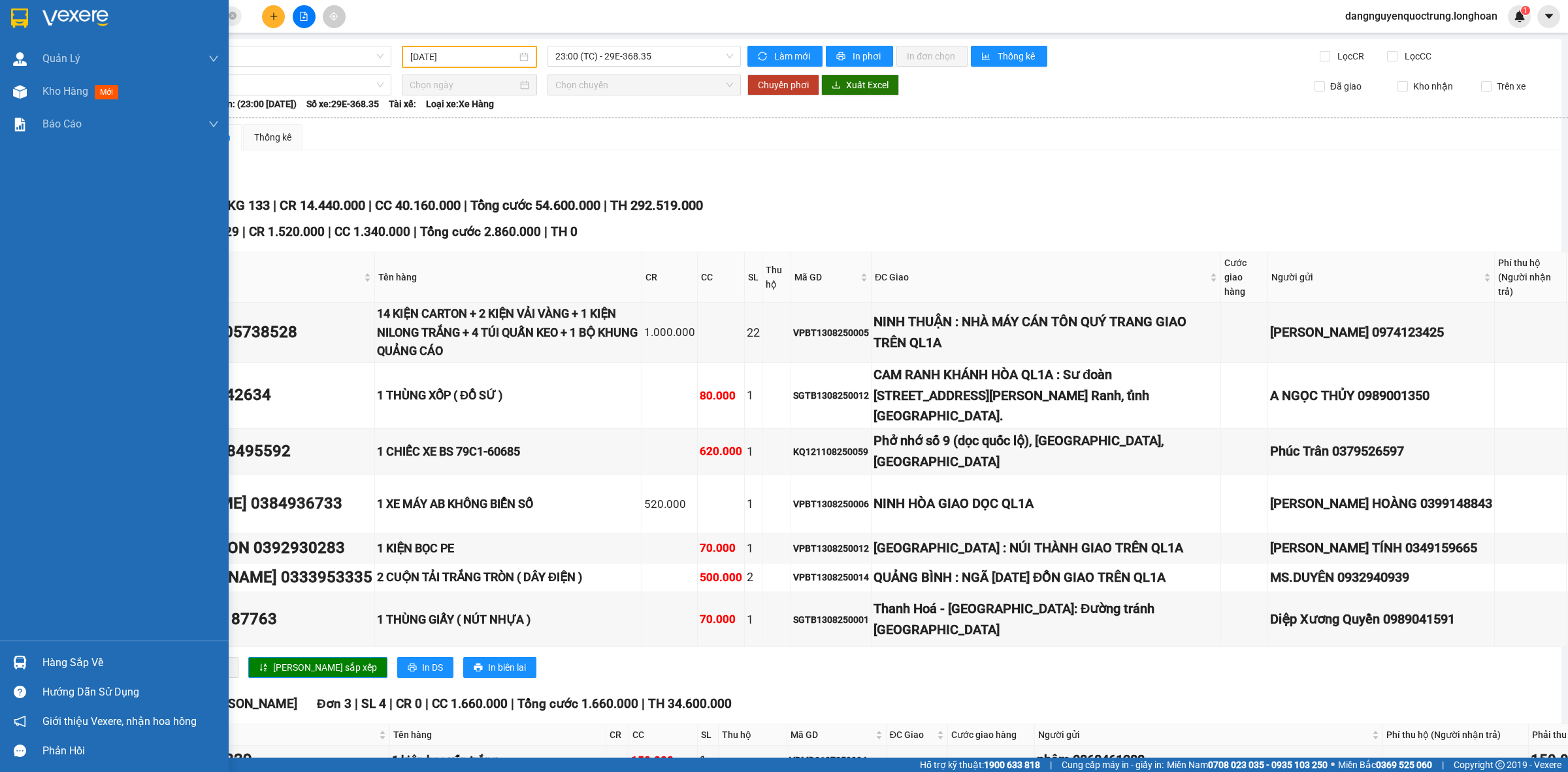
click at [3, 36] on div at bounding box center [114, 21] width 229 height 43
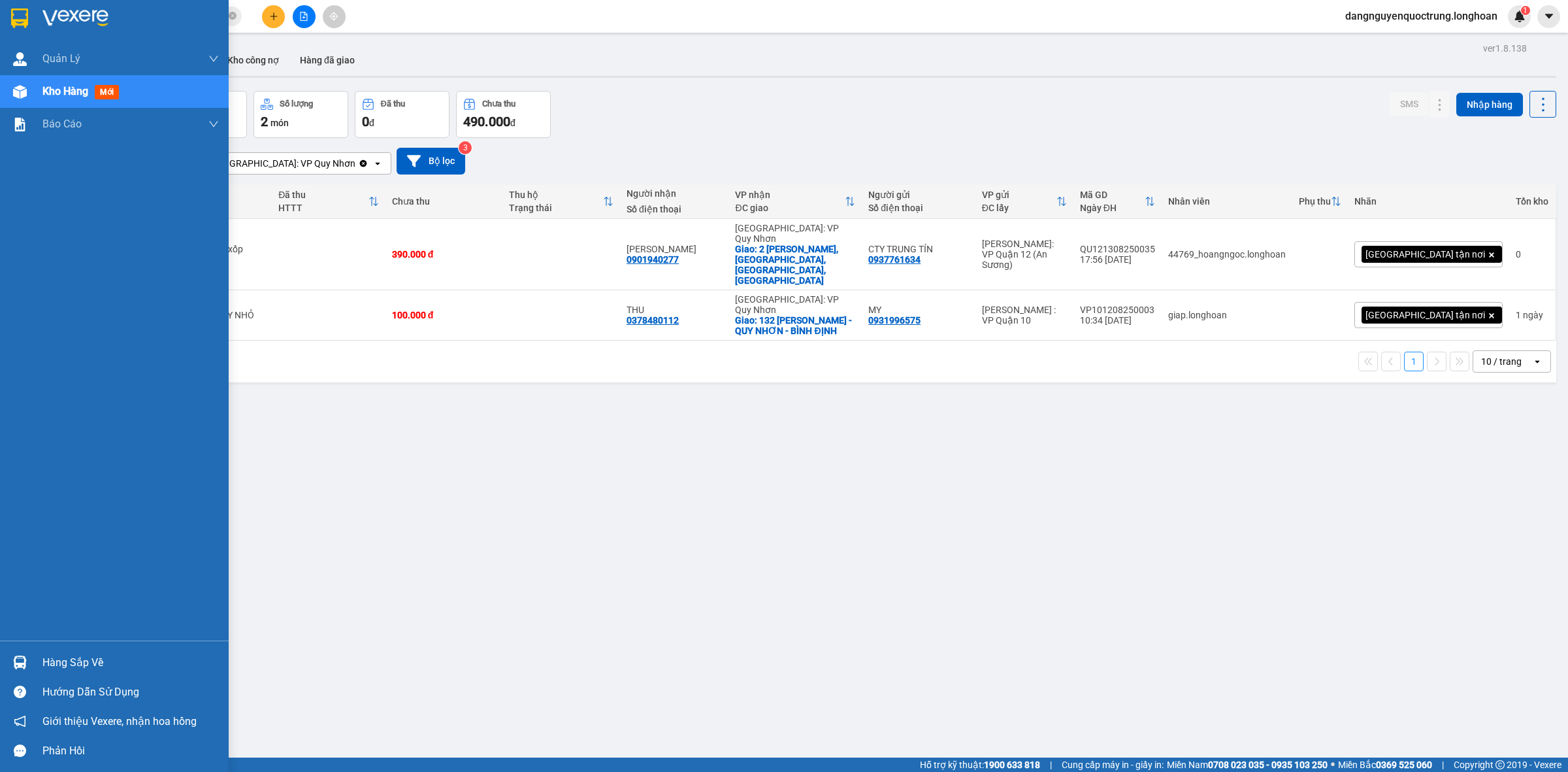
click at [16, 647] on div "Hàng sắp về Hướng dẫn sử dụng Giới thiệu Vexere, nhận hoa hồng Phản hồi" at bounding box center [114, 702] width 229 height 125
click at [22, 665] on img at bounding box center [20, 663] width 14 height 14
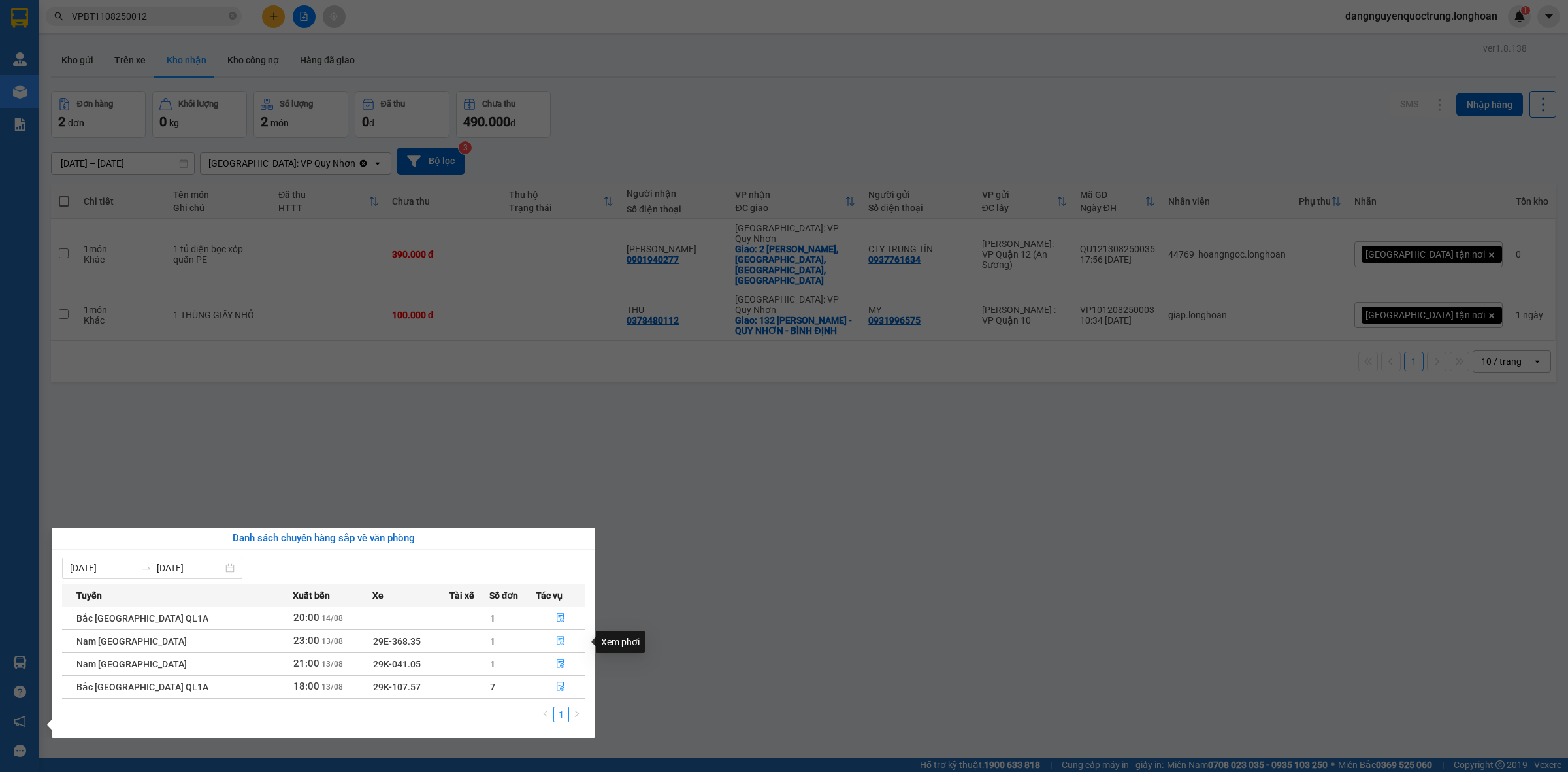
click at [559, 640] on icon "file-done" at bounding box center [561, 640] width 9 height 9
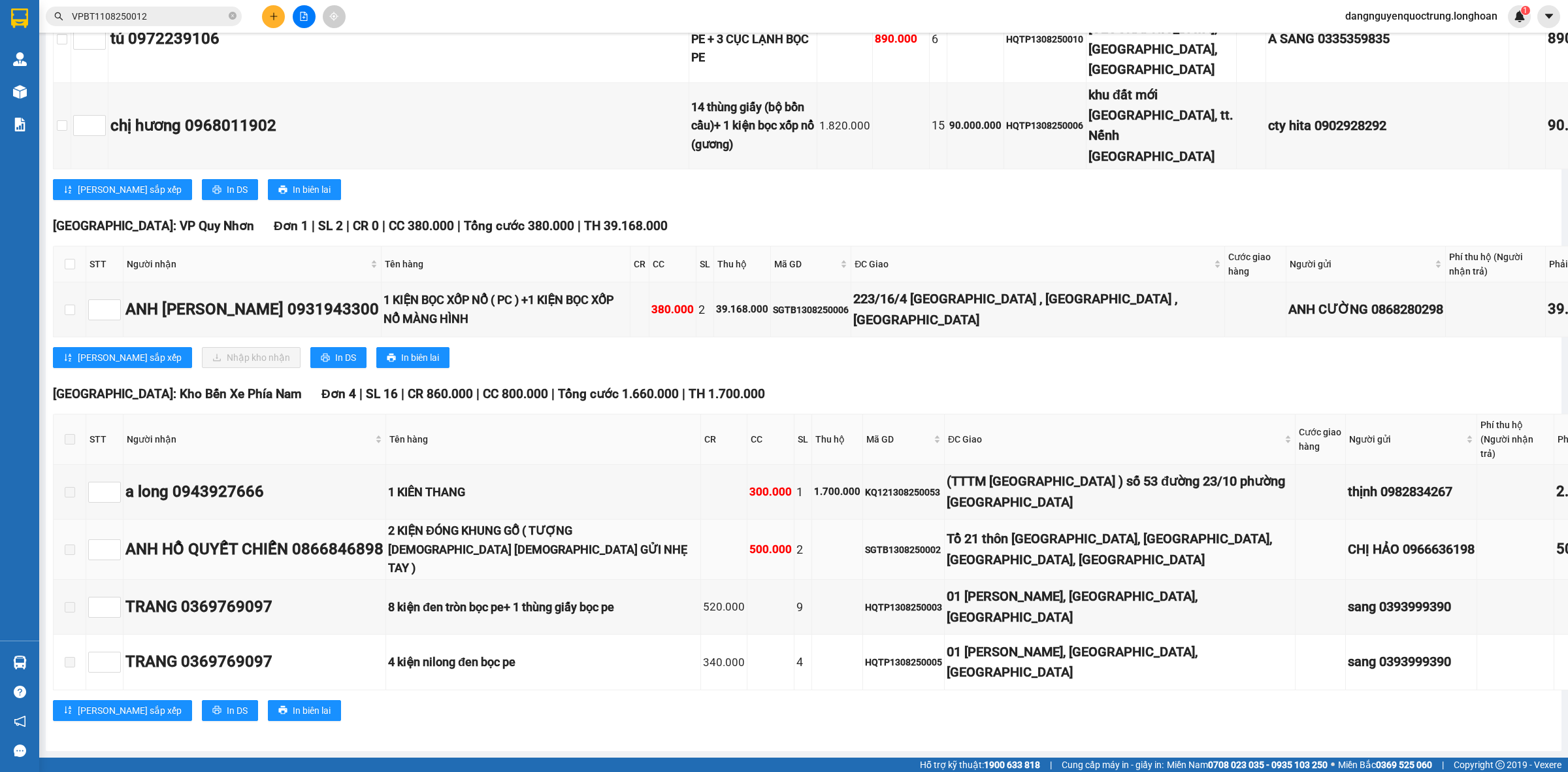
scroll to position [8412, 0]
click at [729, 368] on div "[PERSON_NAME] sắp xếp Nhập kho nhận In DS In biên lai" at bounding box center [878, 357] width 1652 height 21
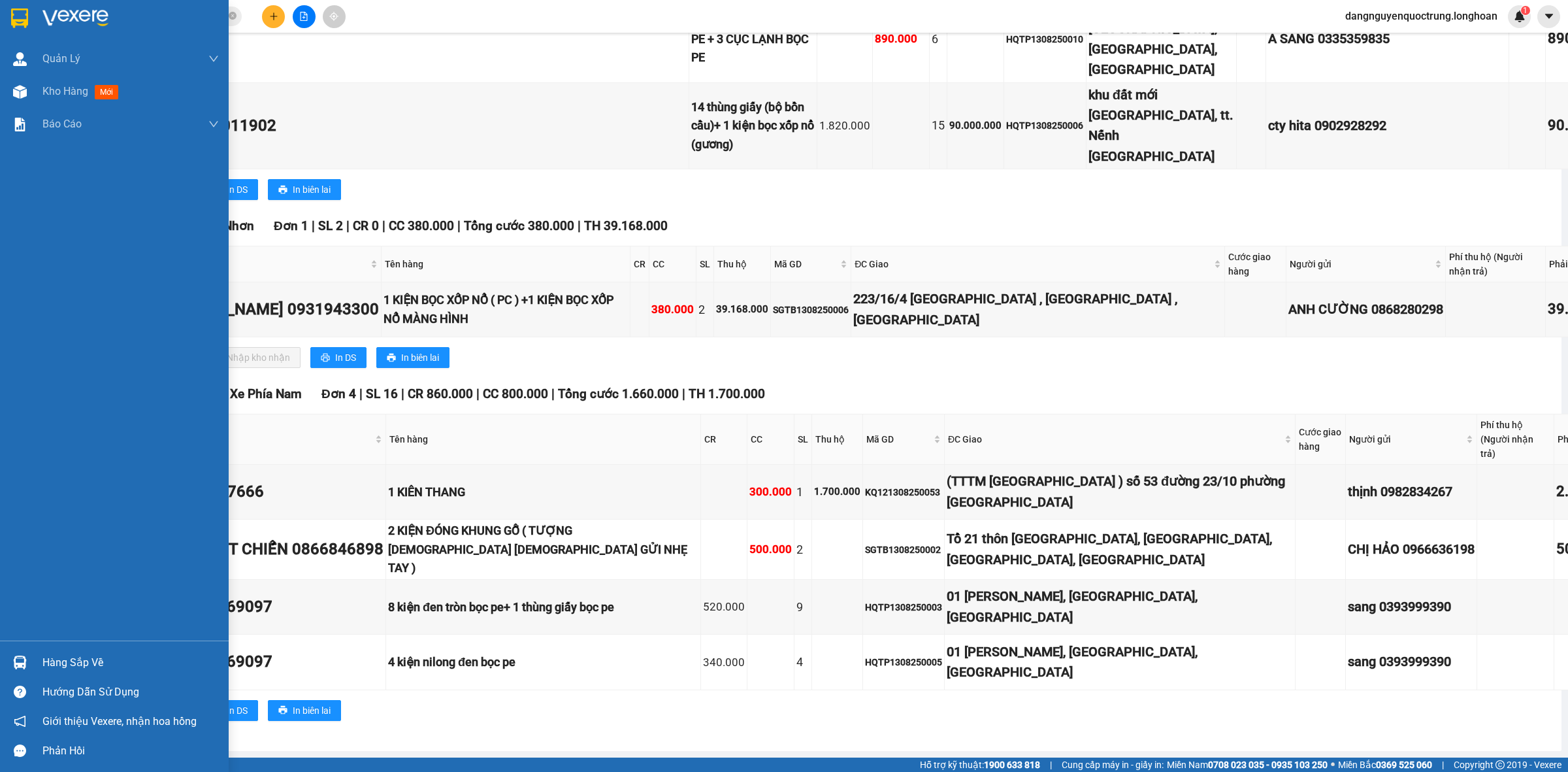
click at [24, 19] on img at bounding box center [19, 18] width 17 height 19
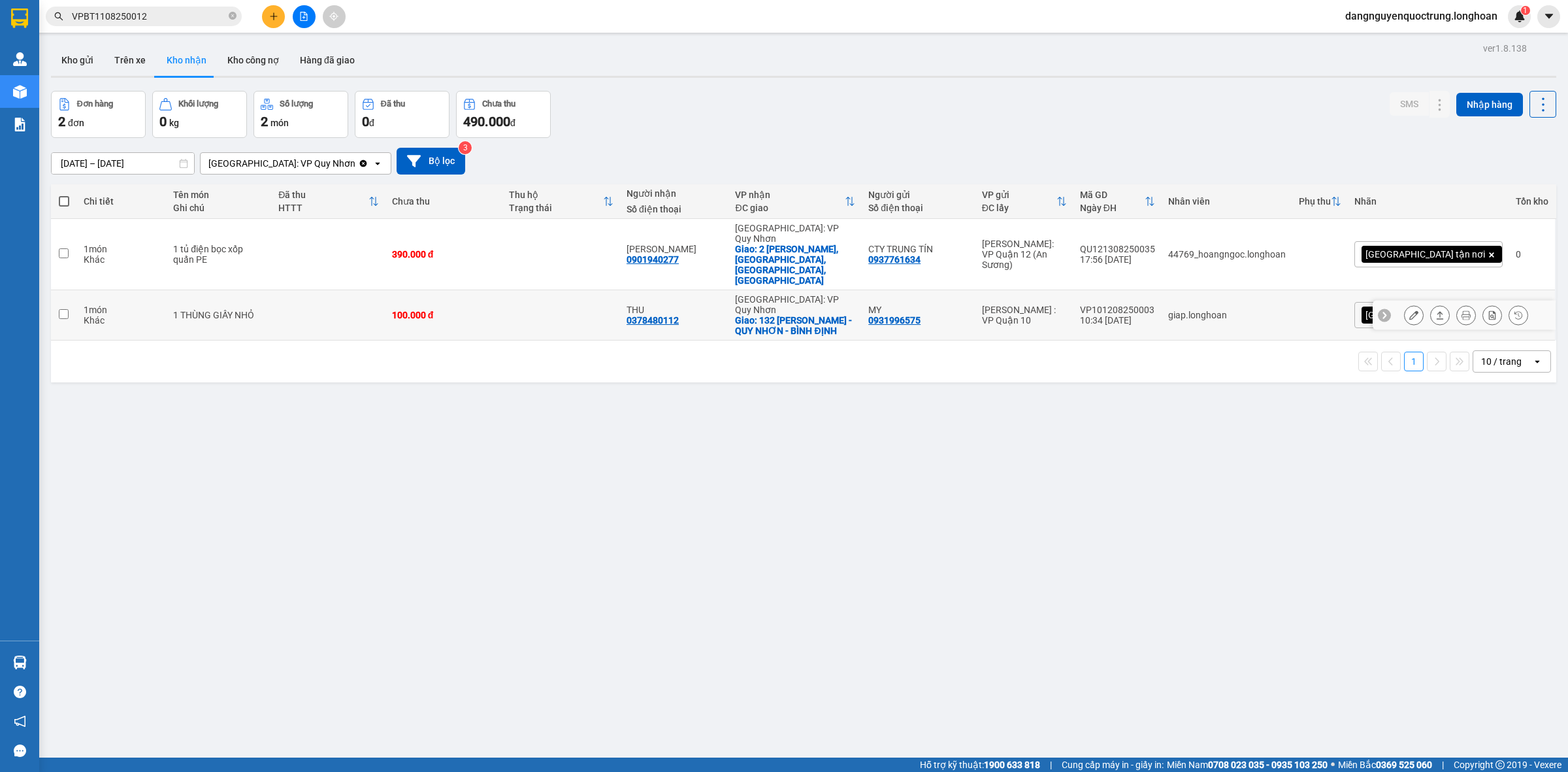
click at [679, 315] on div "0378480112" at bounding box center [653, 320] width 53 height 11
copy div "0378480112"
click at [1462, 310] on icon at bounding box center [1467, 315] width 9 height 9
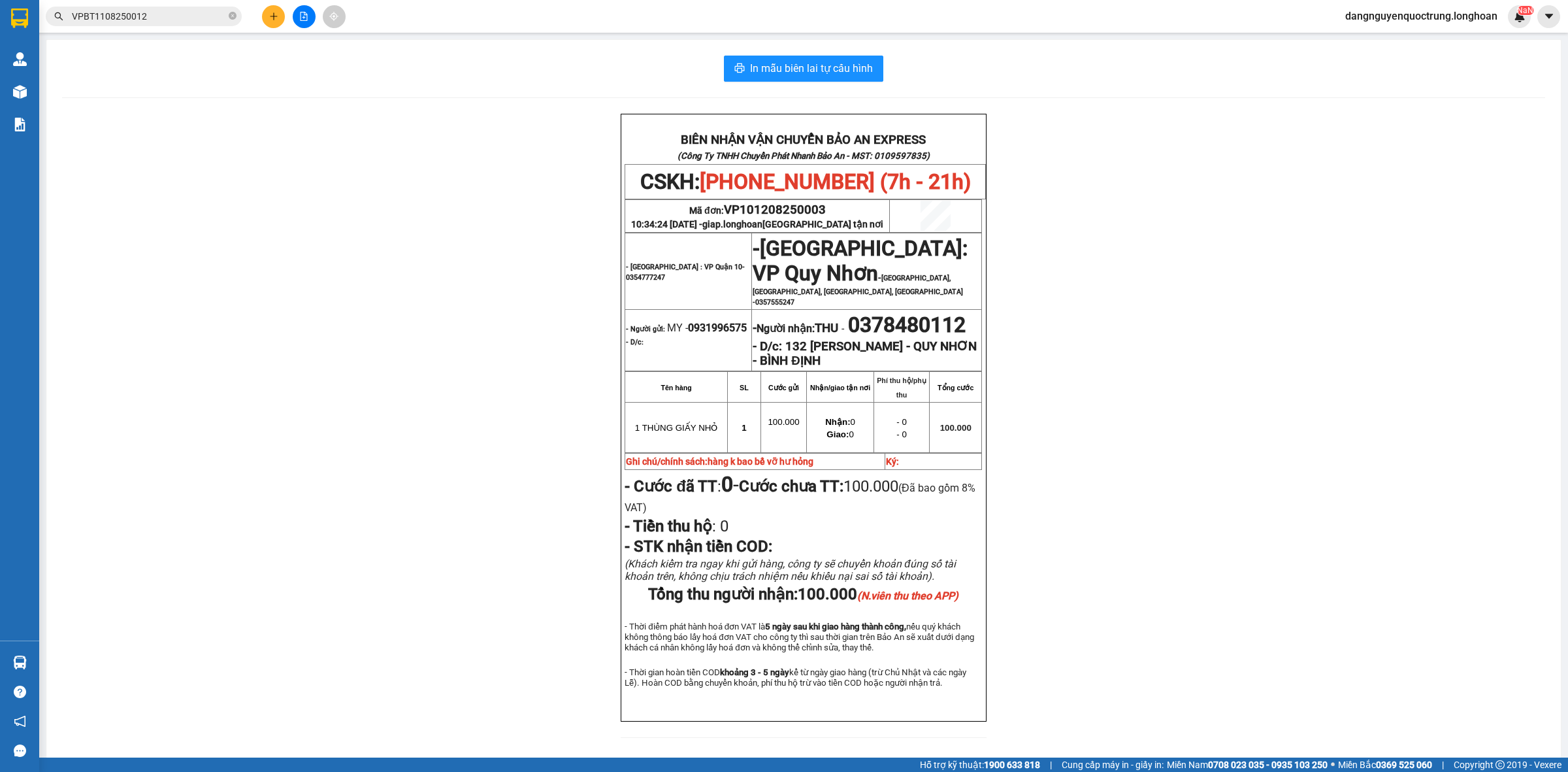
scroll to position [80, 0]
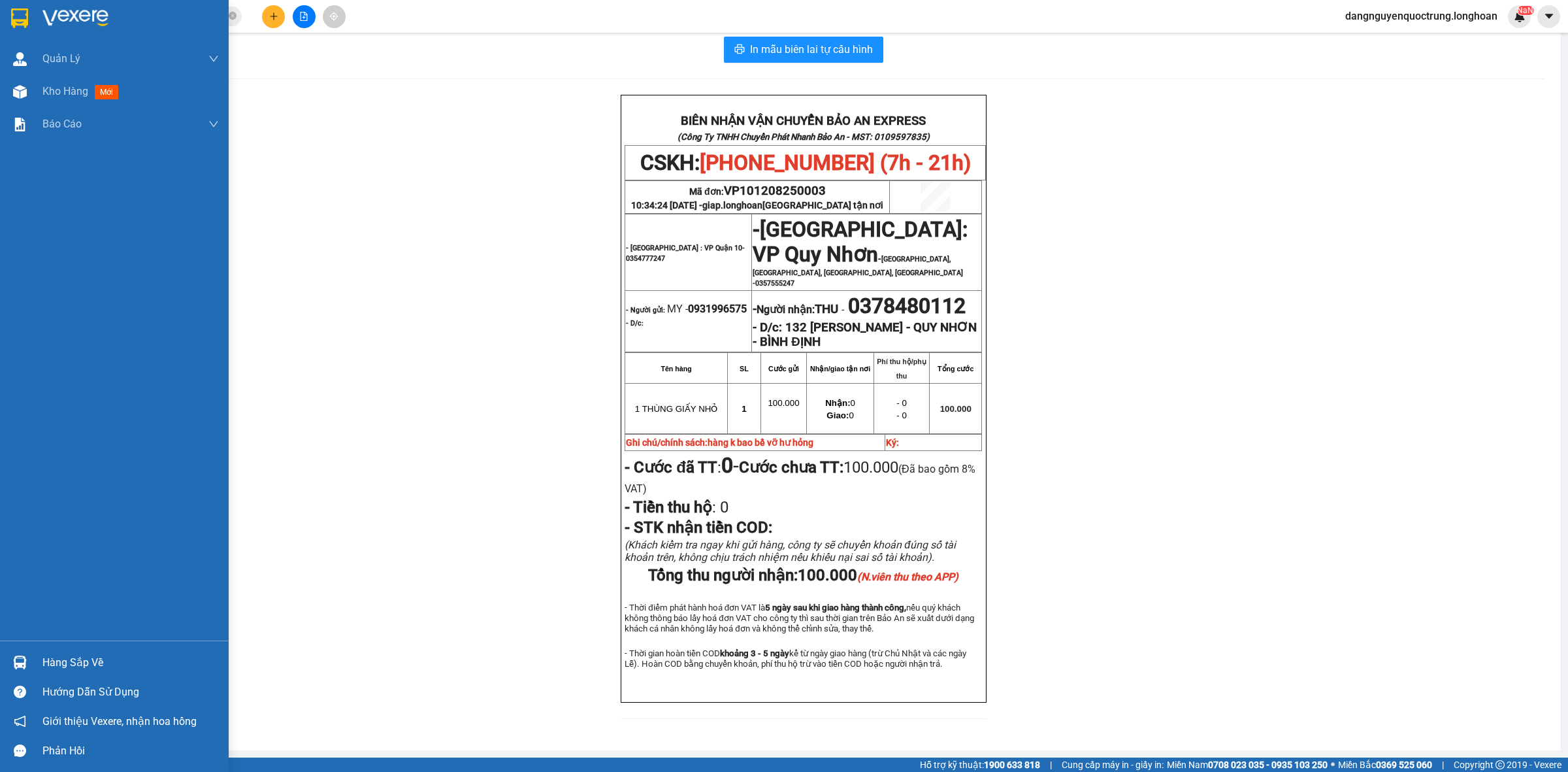
click at [6, 658] on div "Hàng sắp về" at bounding box center [114, 663] width 229 height 29
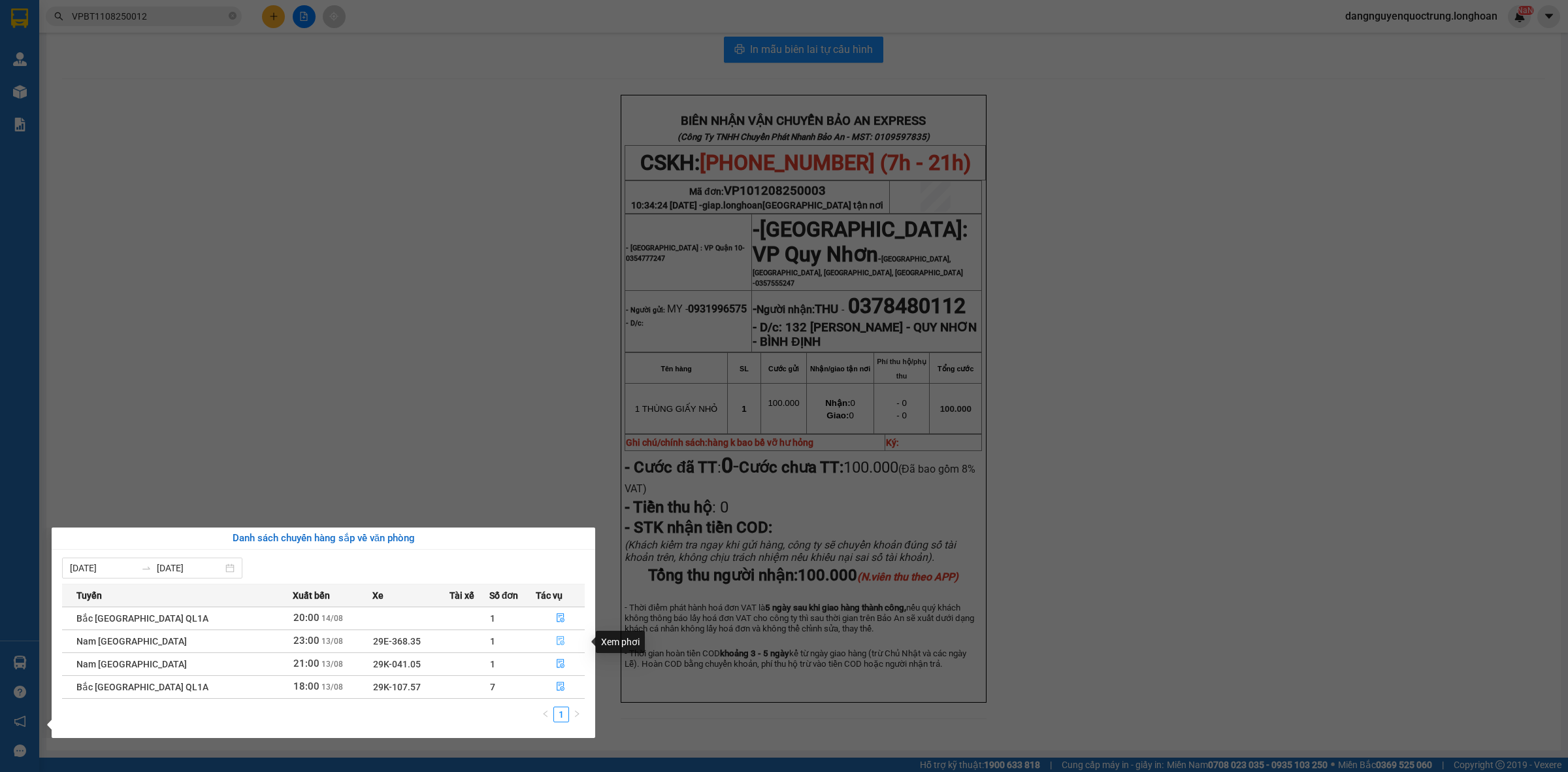
click at [562, 639] on button "button" at bounding box center [561, 641] width 48 height 21
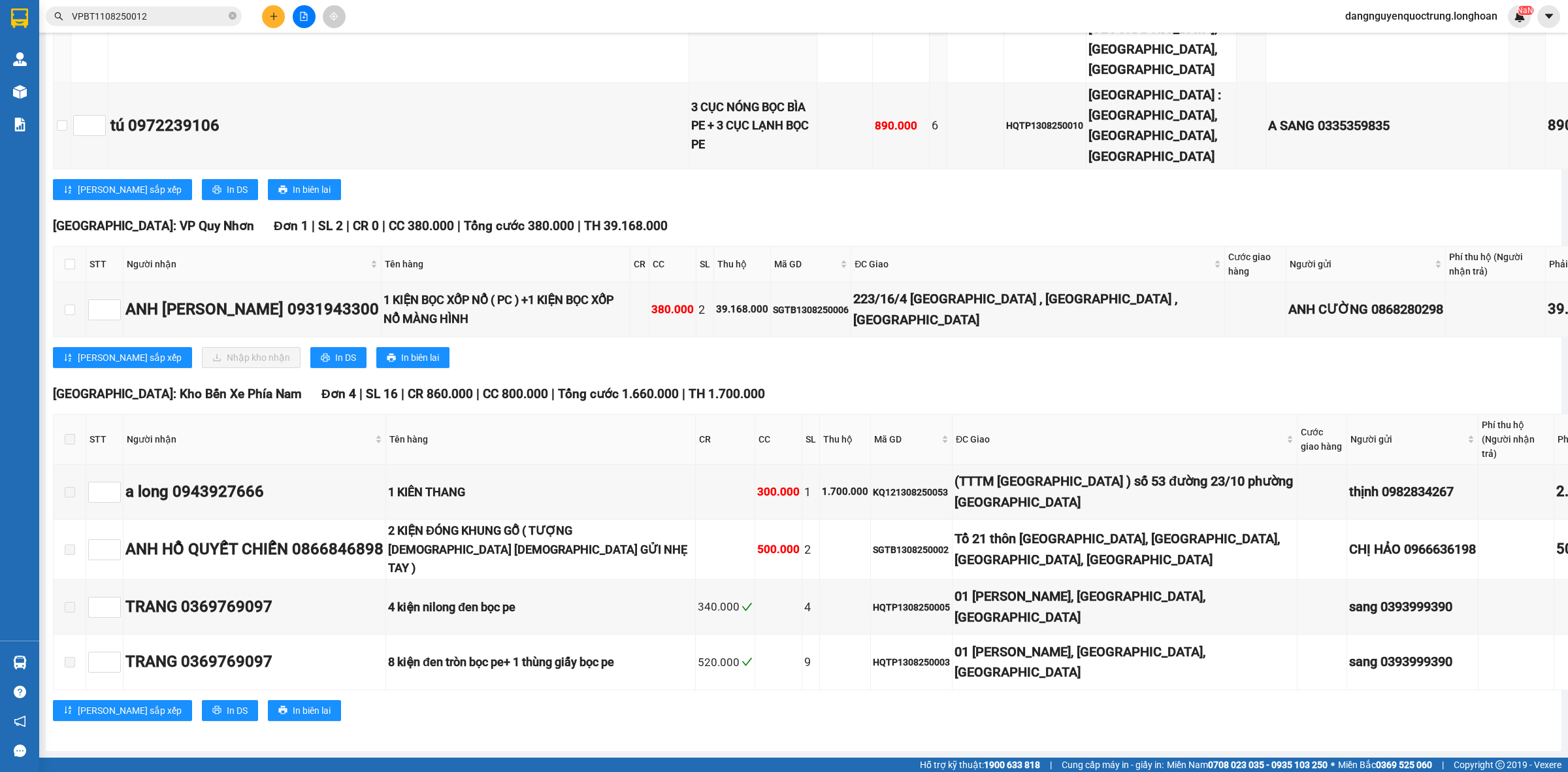
scroll to position [8336, 0]
click at [67, 269] on input "checkbox" at bounding box center [70, 265] width 11 height 11
checkbox input "true"
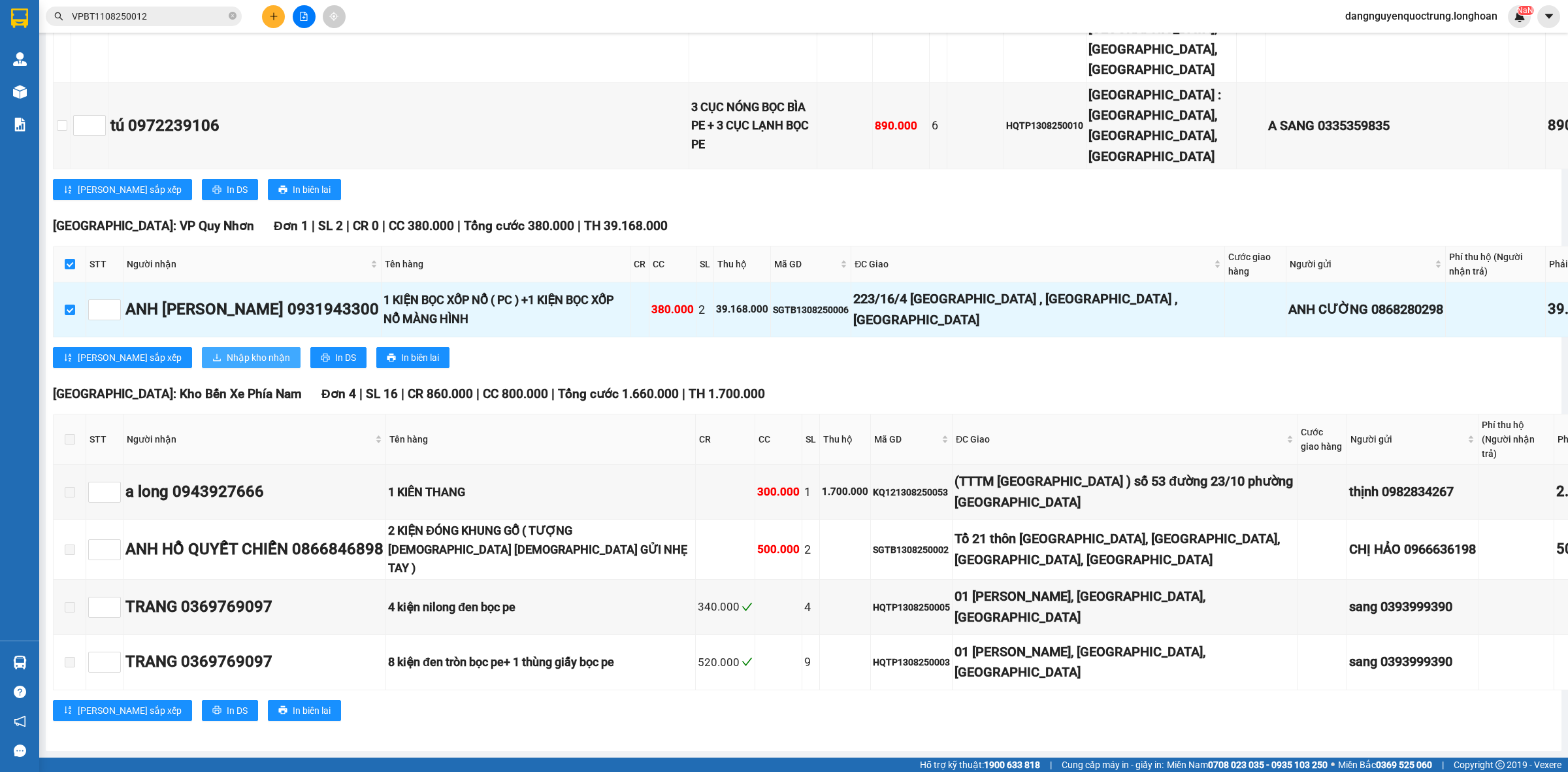
click at [227, 365] on span "Nhập kho nhận" at bounding box center [258, 357] width 63 height 15
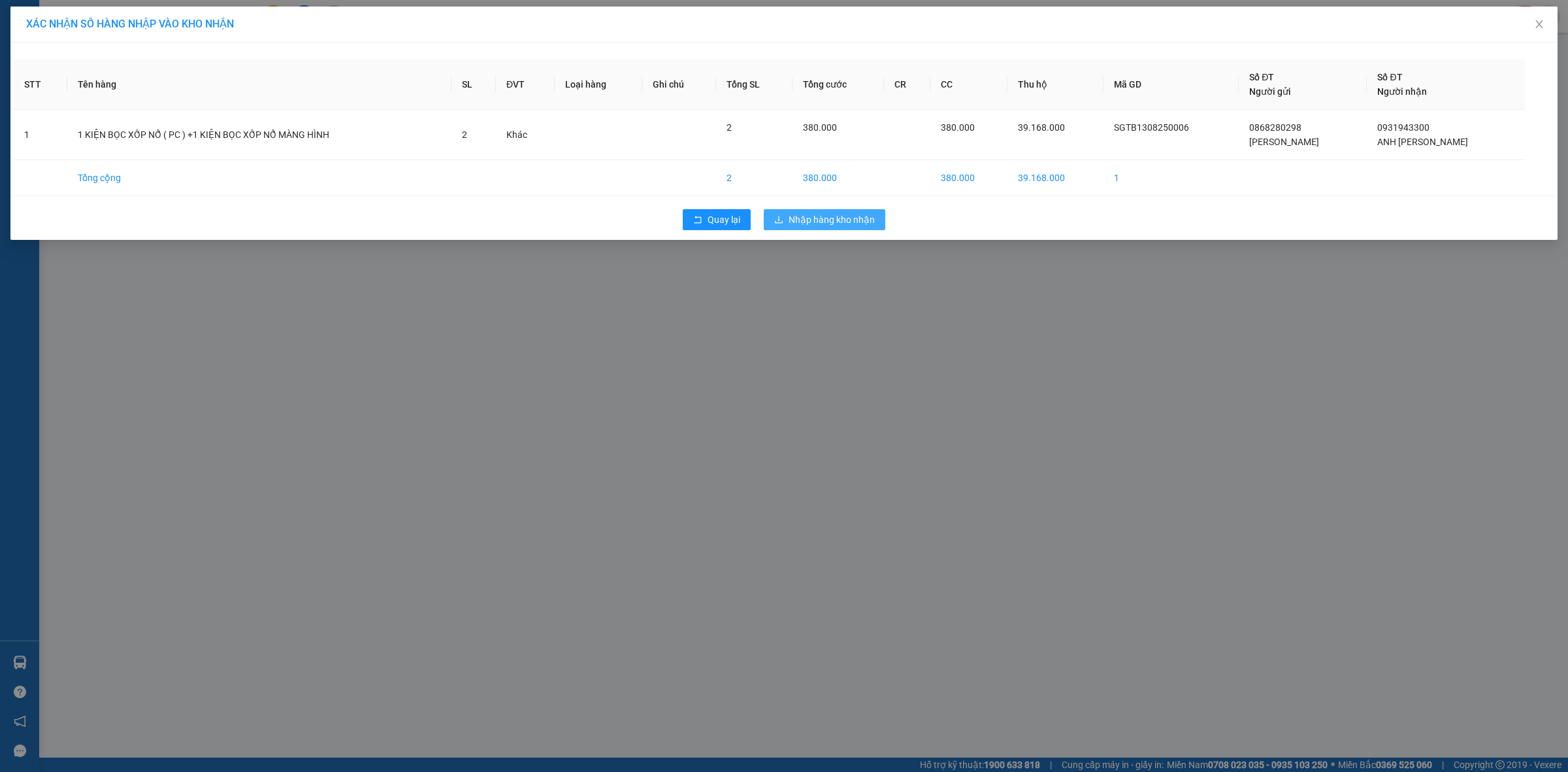
click at [845, 222] on span "Nhập hàng kho nhận" at bounding box center [832, 220] width 87 height 15
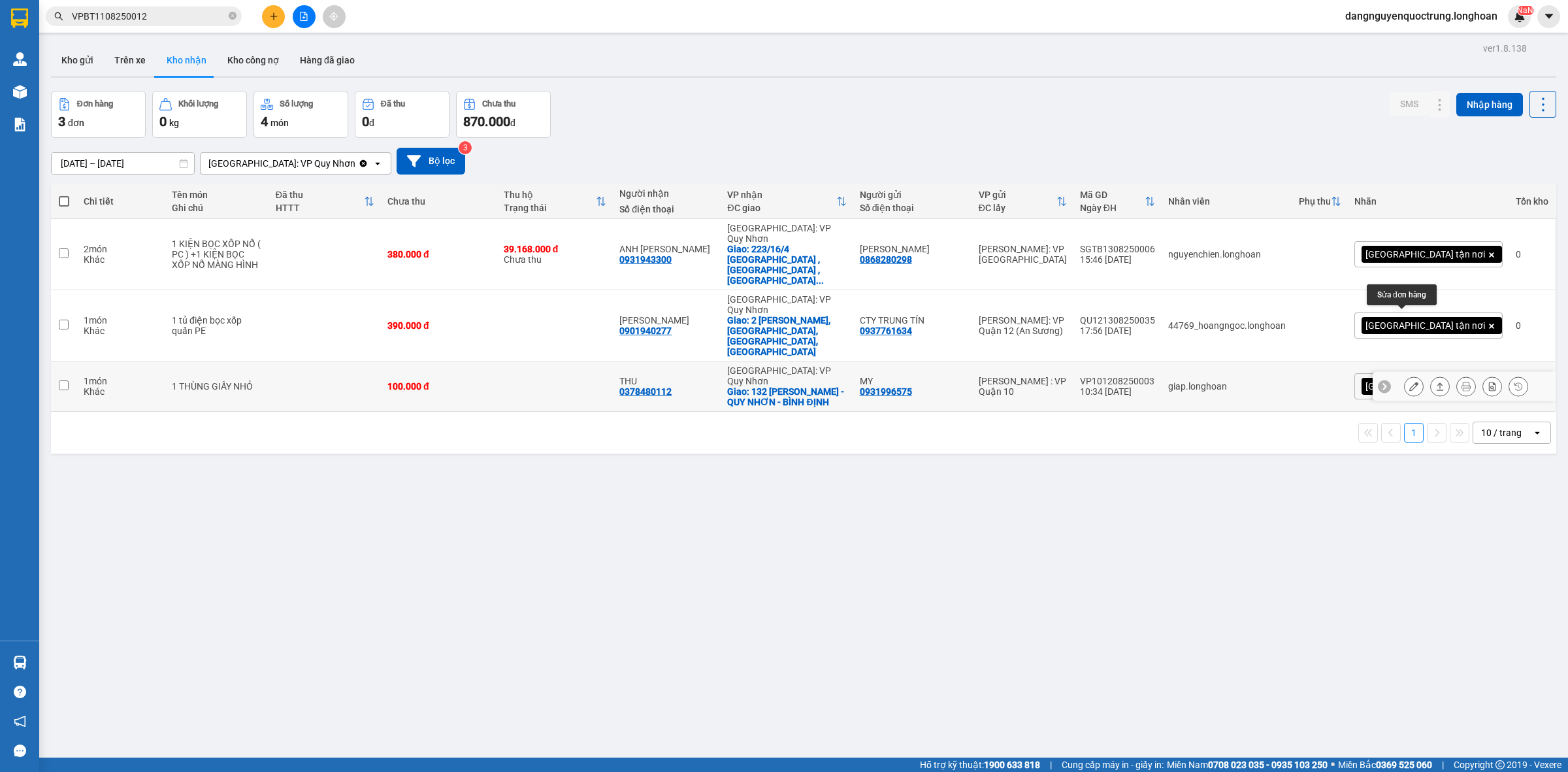
click at [1409, 382] on icon at bounding box center [1414, 387] width 9 height 9
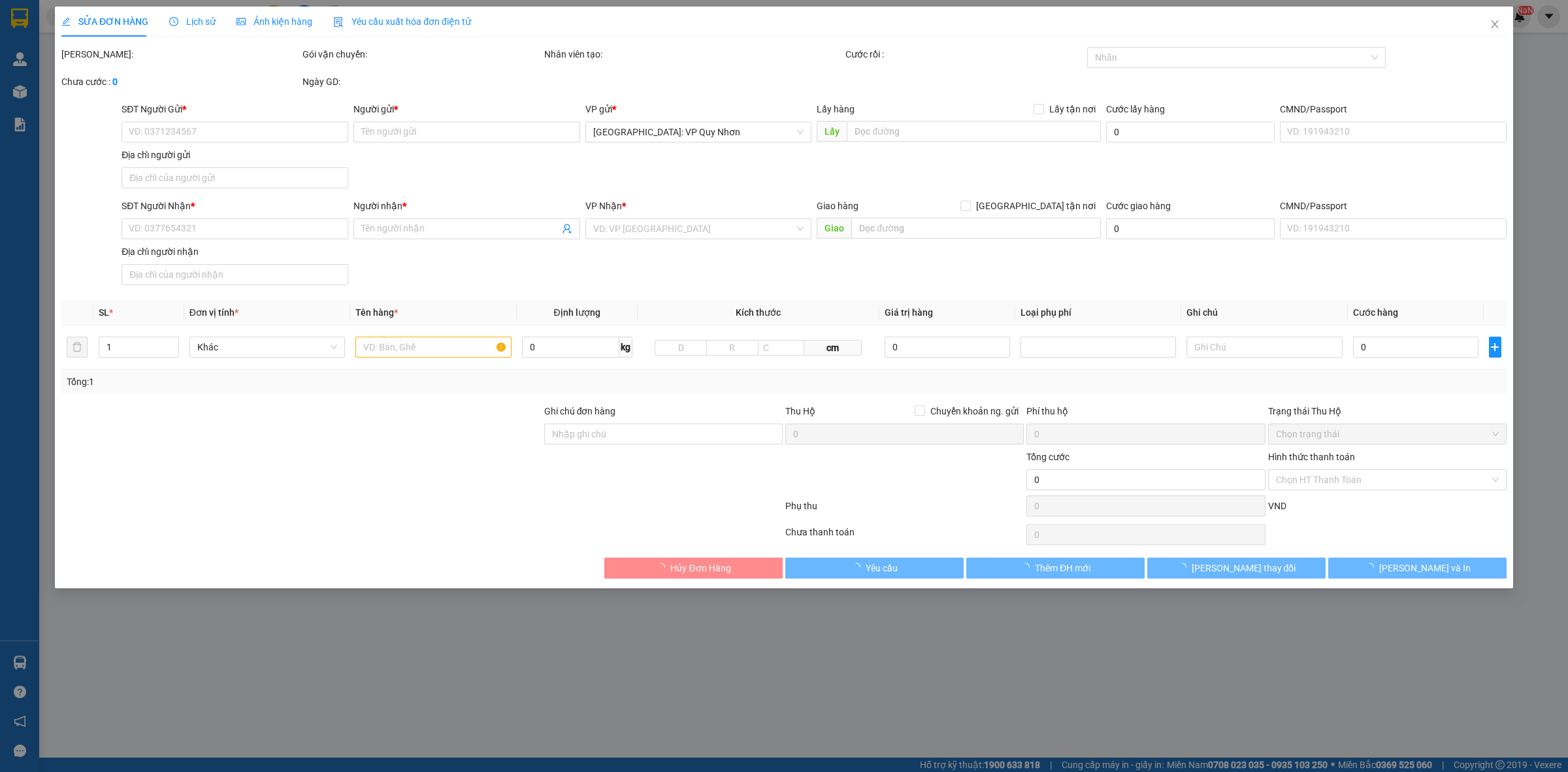
type input "0931996575"
type input "MY"
type input "0378480112"
type input "THU"
checkbox input "true"
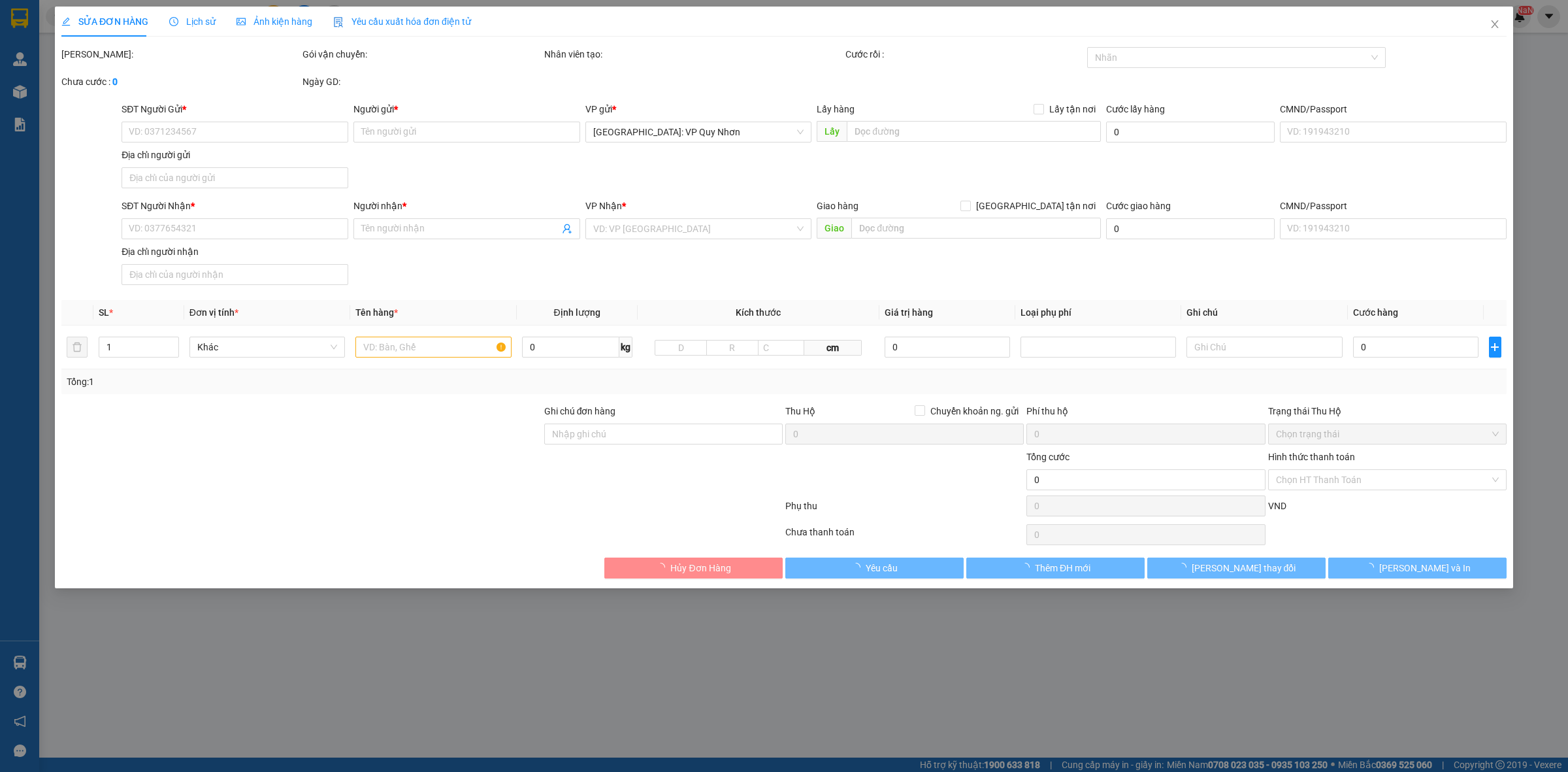
type input "132 [PERSON_NAME] - QUY NHƠN - BÌNH ĐỊNH"
type input "hàng k bao bể vỡ hư hỏng"
type input "100.000"
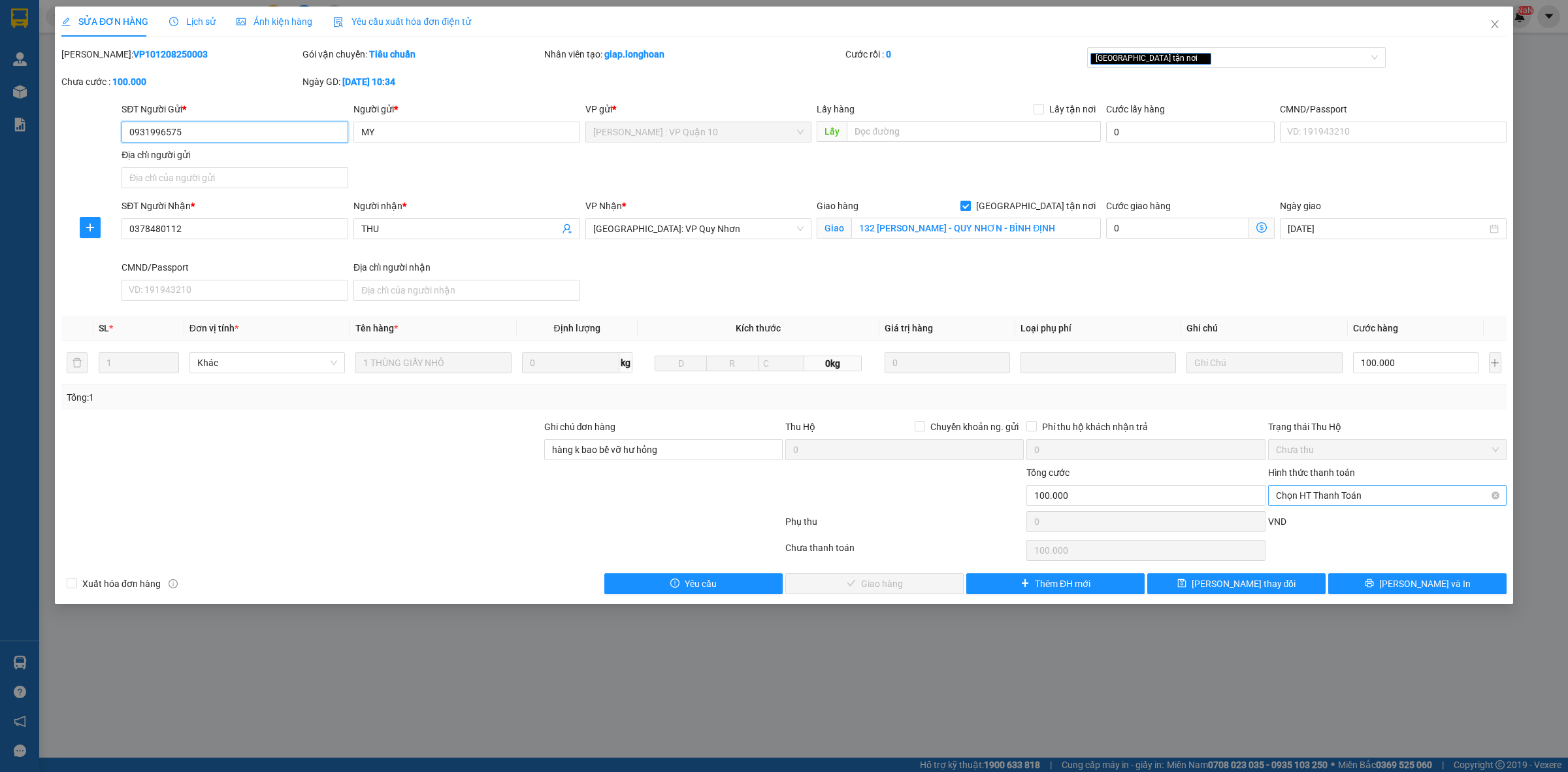
click at [1320, 494] on span "Chọn HT Thanh Toán" at bounding box center [1388, 495] width 223 height 19
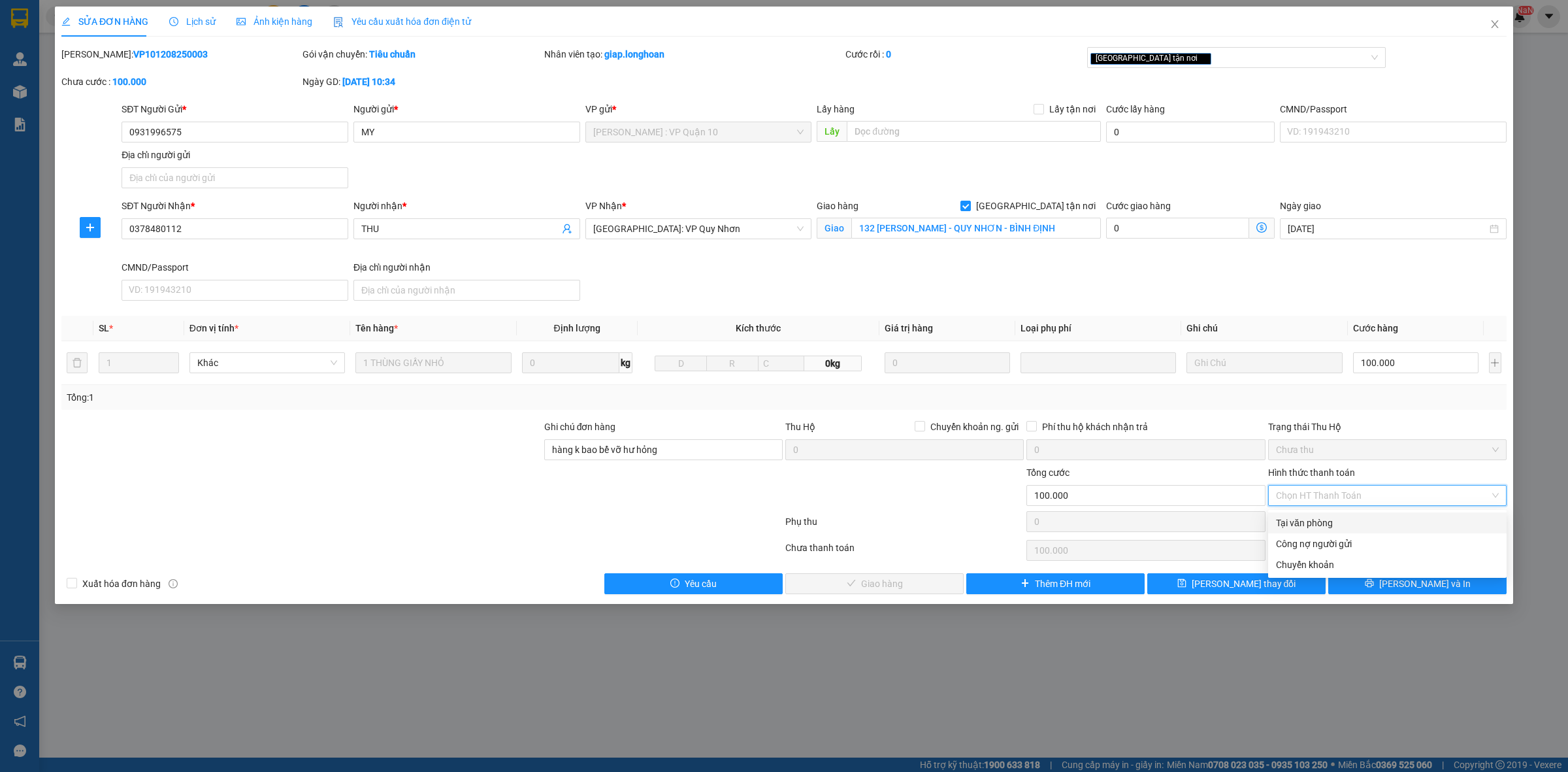
click at [1314, 520] on div "Tại văn phòng" at bounding box center [1388, 523] width 223 height 15
type input "0"
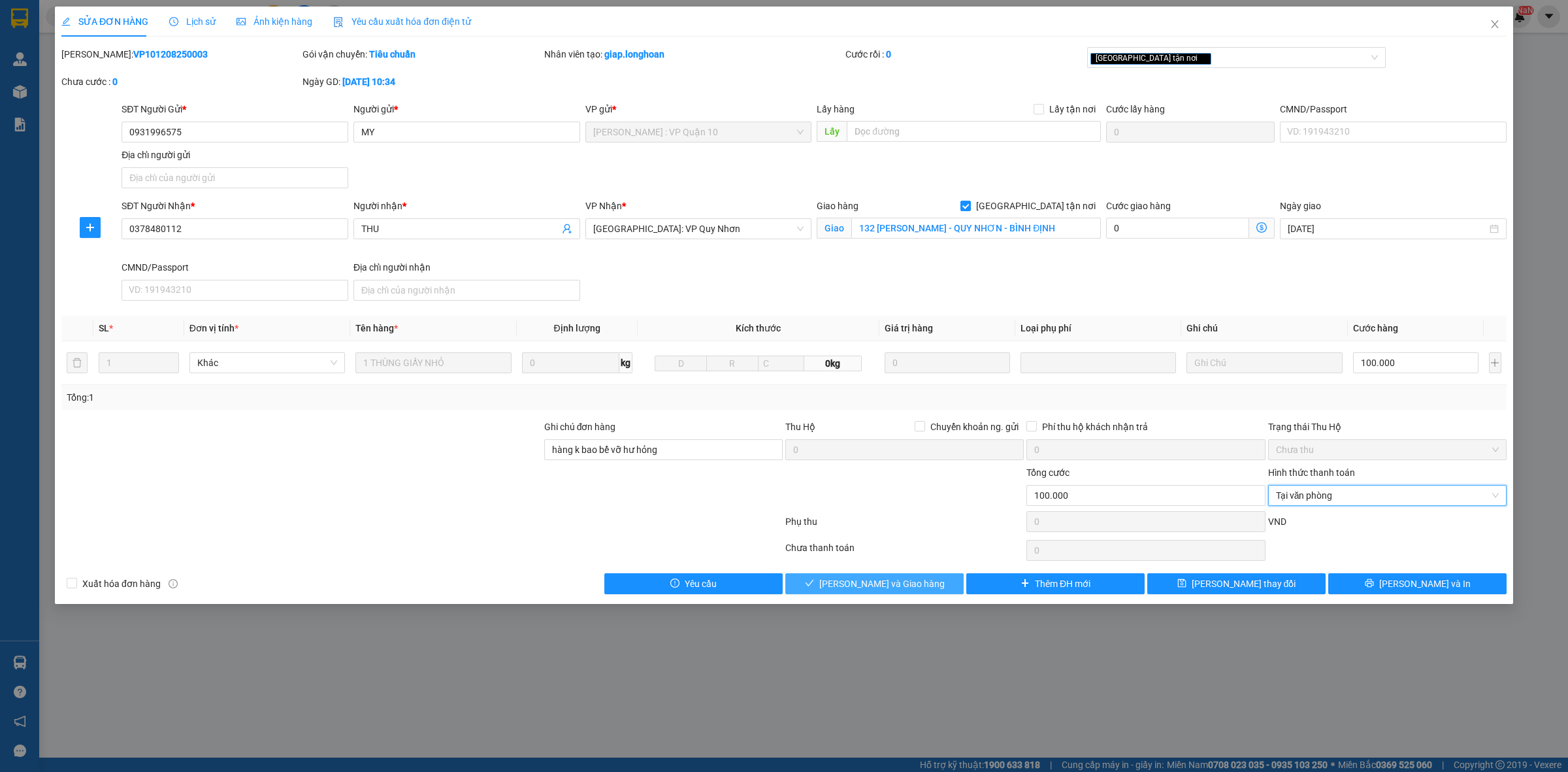
click at [914, 579] on span "[PERSON_NAME] và Giao hàng" at bounding box center [882, 583] width 125 height 15
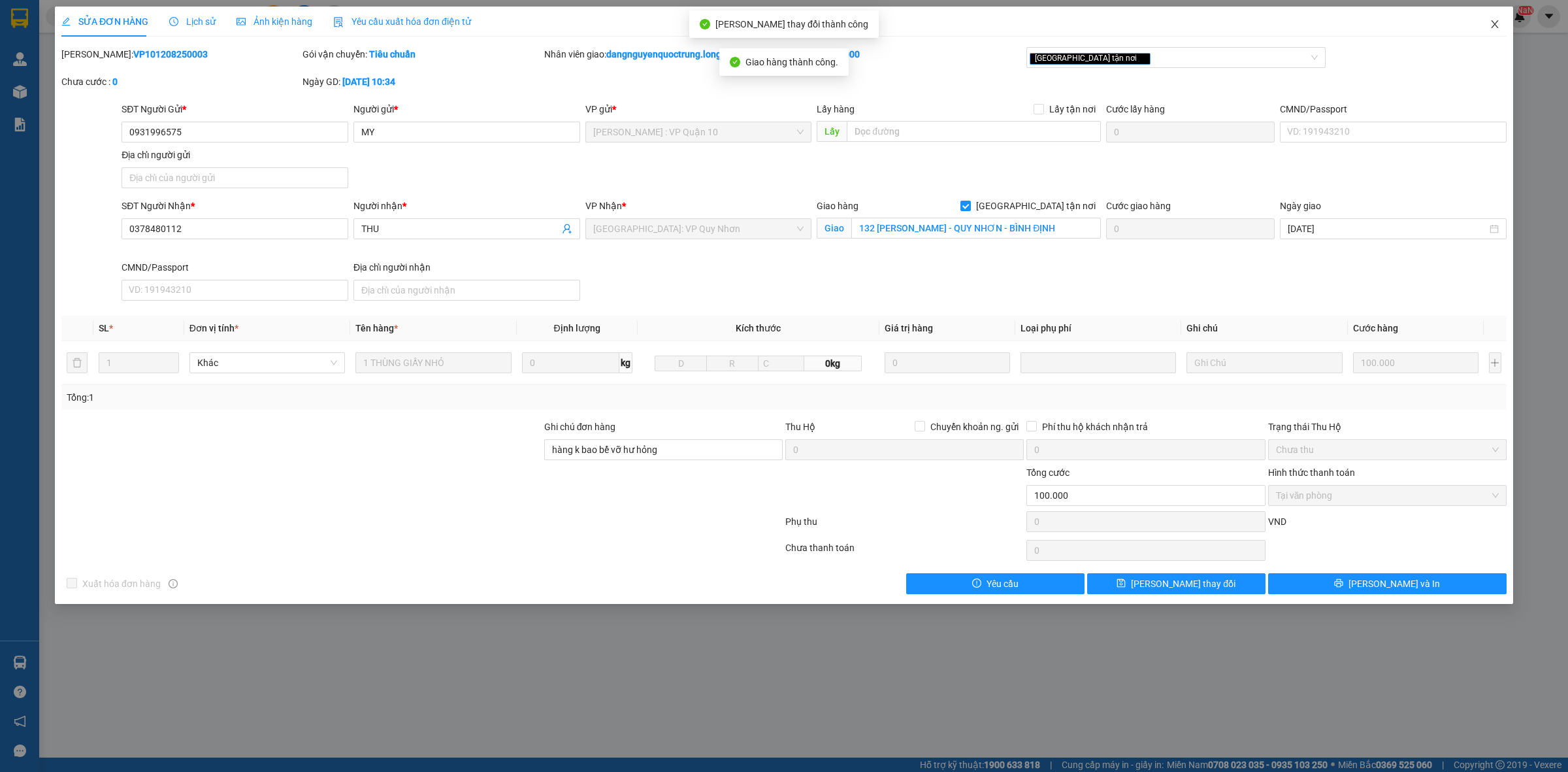
click at [1491, 26] on icon "close" at bounding box center [1495, 25] width 11 height 11
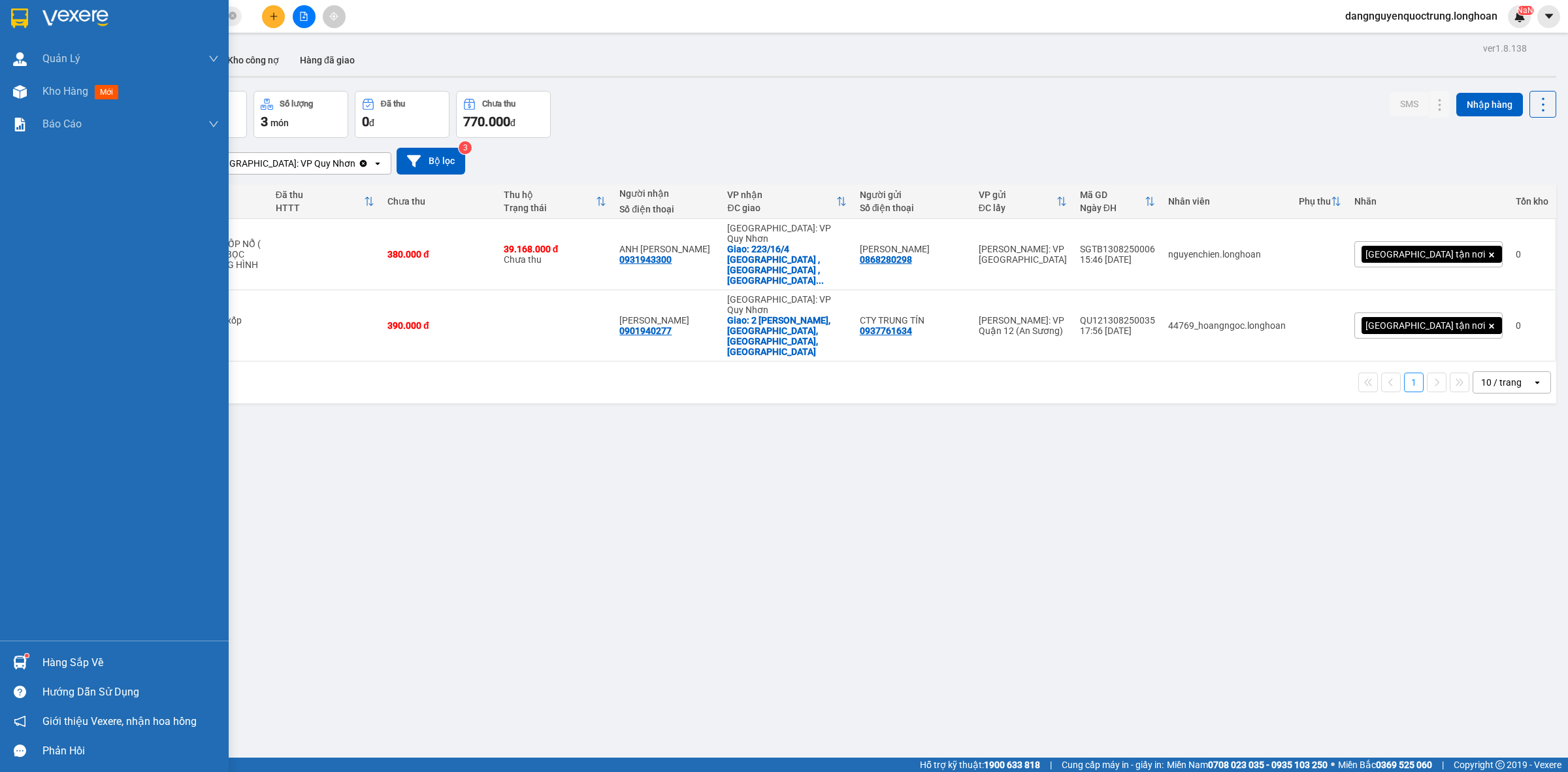
click at [13, 652] on div at bounding box center [20, 663] width 23 height 23
